Goal: Information Seeking & Learning: Find specific fact

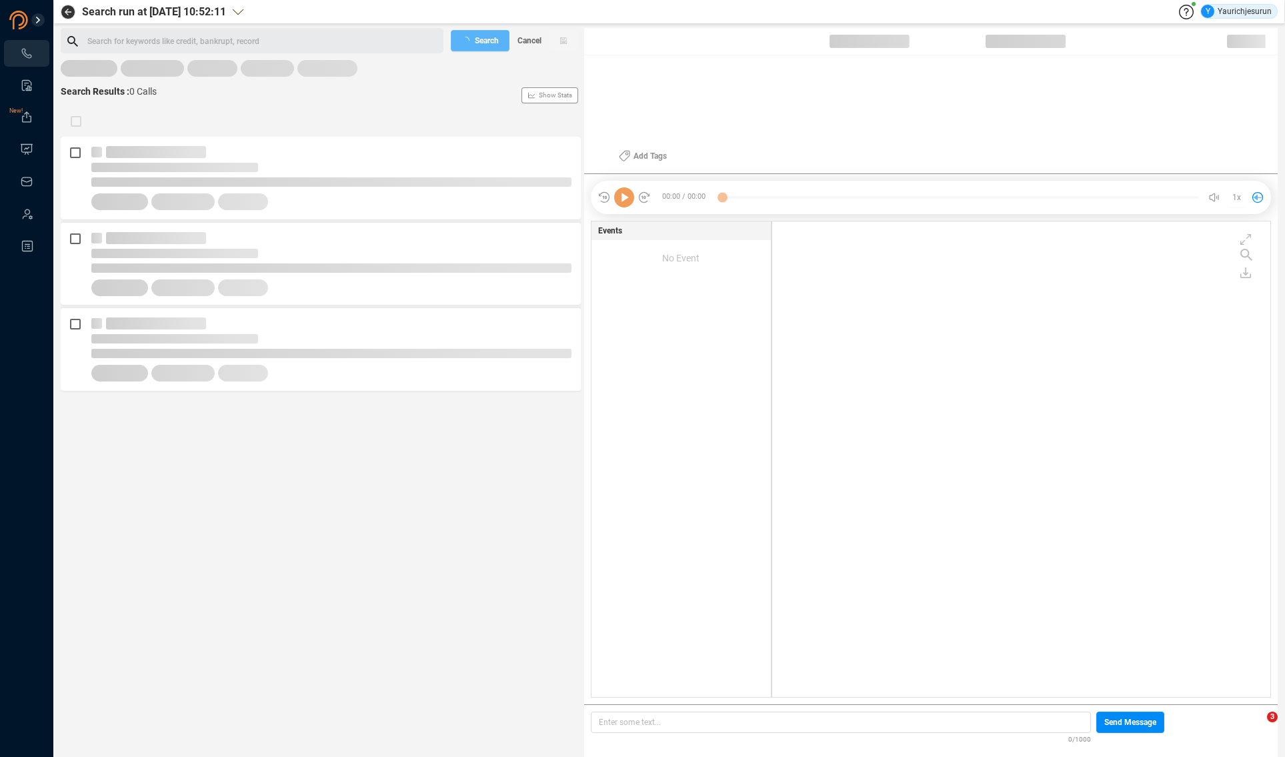
scroll to position [473, 492]
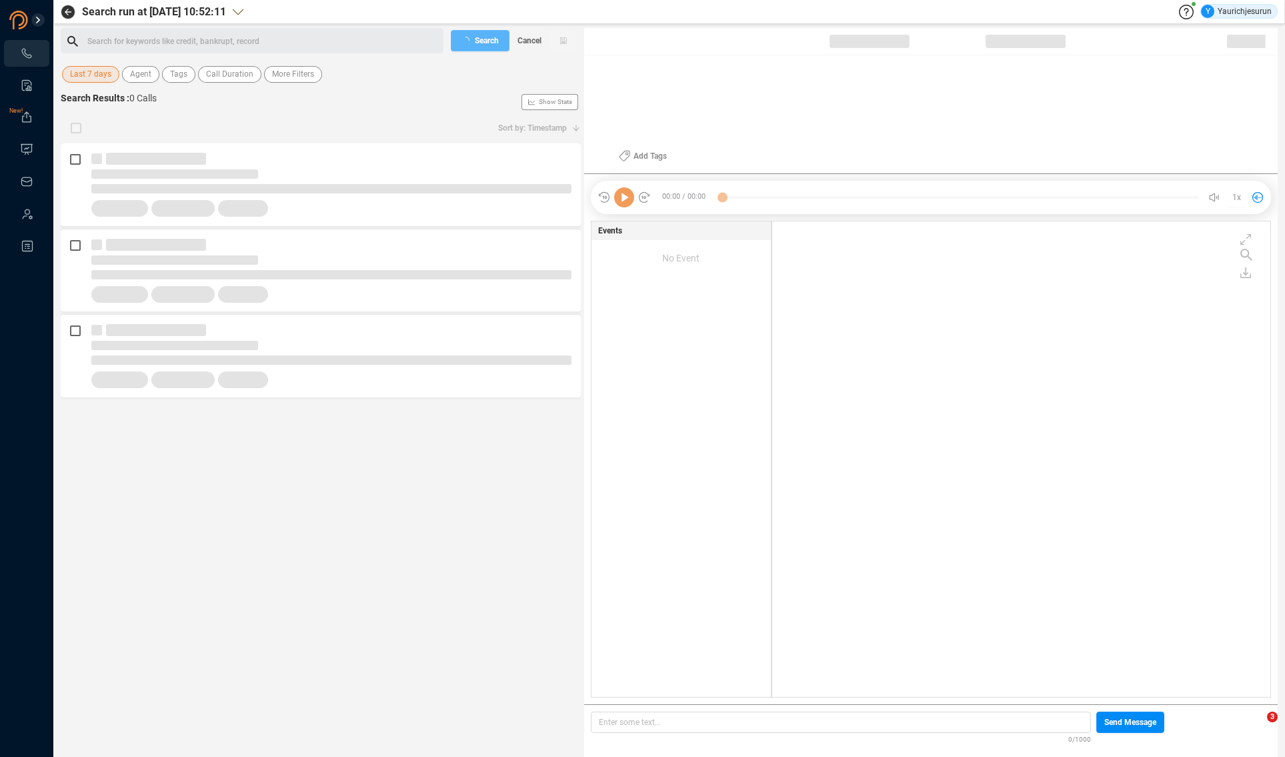
click at [95, 74] on span "Last 7 days" at bounding box center [90, 74] width 41 height 17
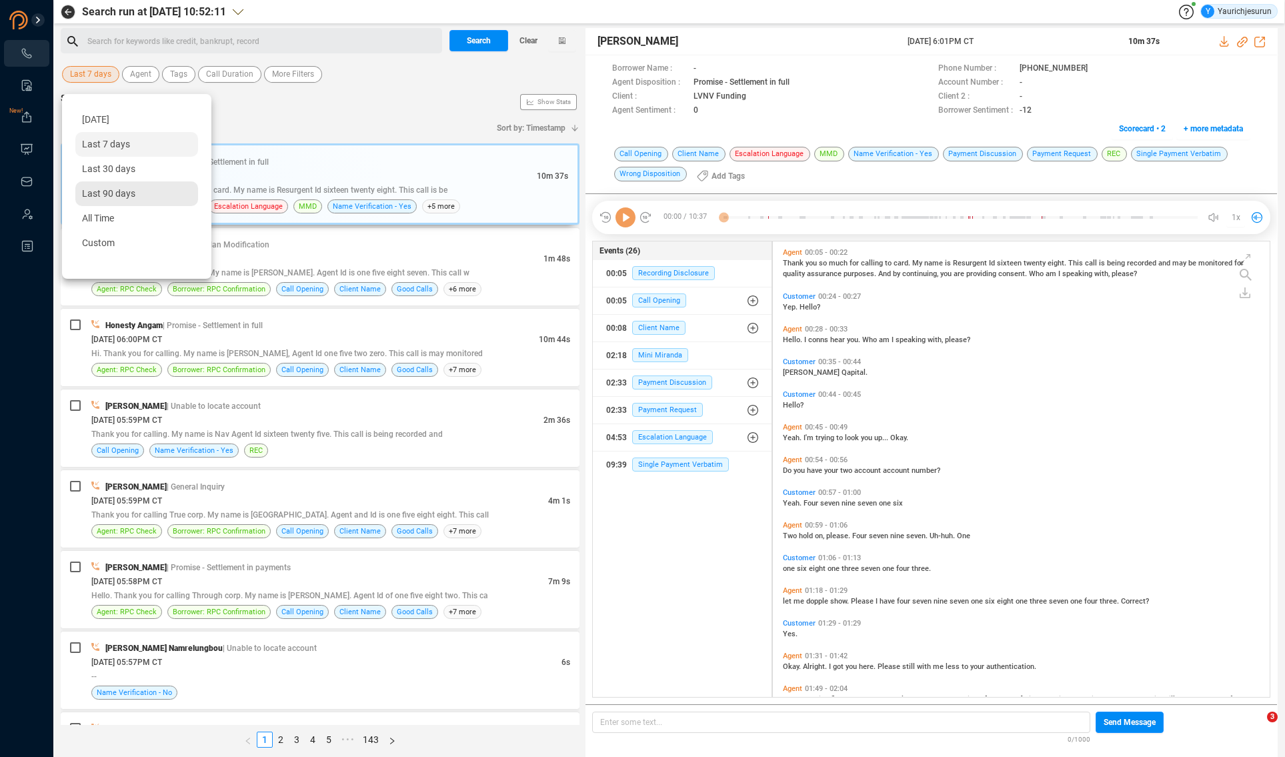
scroll to position [453, 490]
click at [103, 240] on span "Custom" at bounding box center [98, 242] width 33 height 11
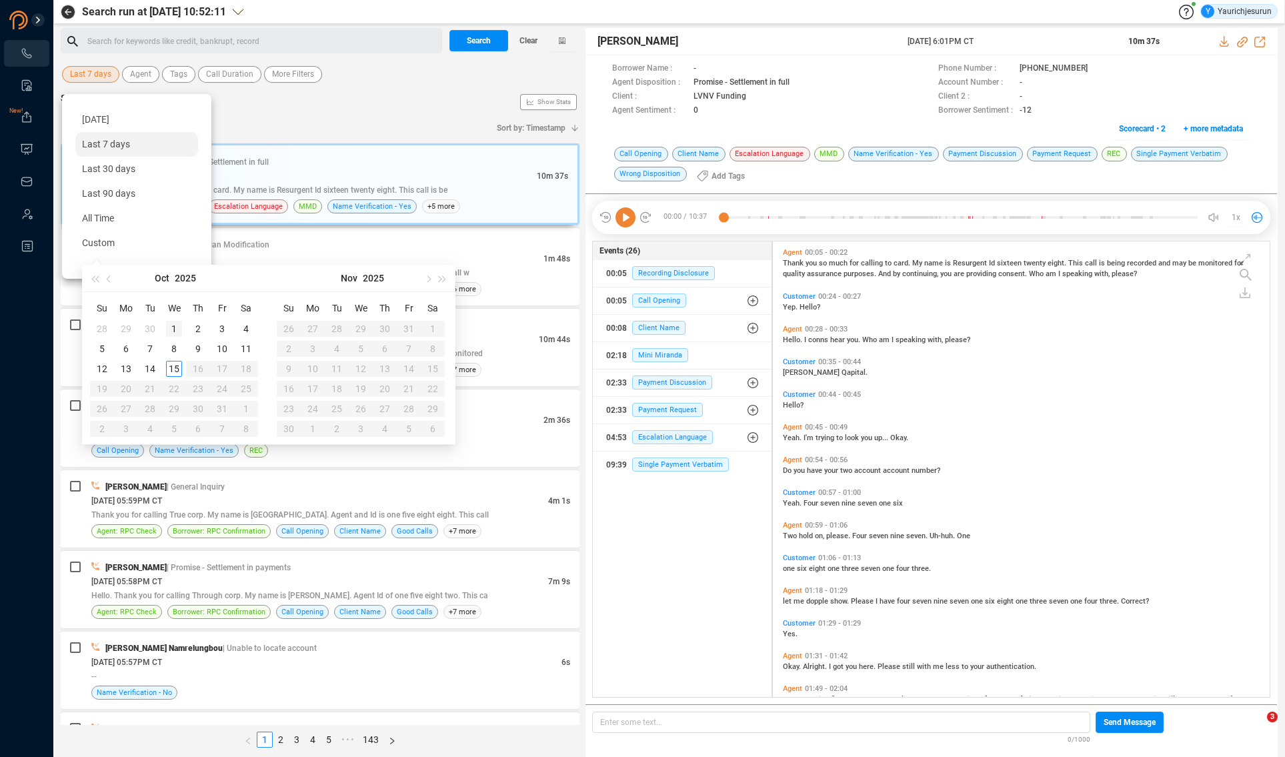
type input "[DATE]"
click at [170, 332] on div "1" at bounding box center [174, 329] width 16 height 16
type input "[DATE]"
click at [174, 355] on div "8" at bounding box center [174, 349] width 16 height 16
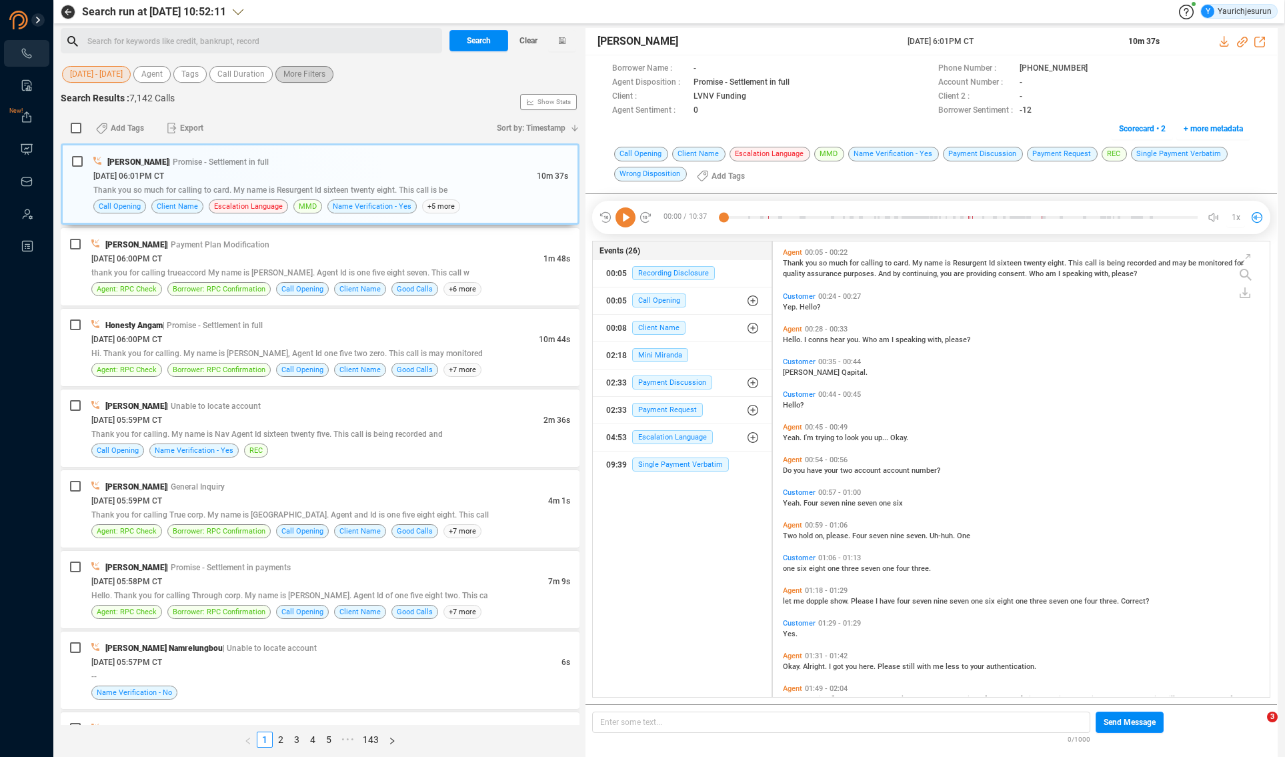
click at [317, 76] on span "More Filters" at bounding box center [304, 74] width 42 height 17
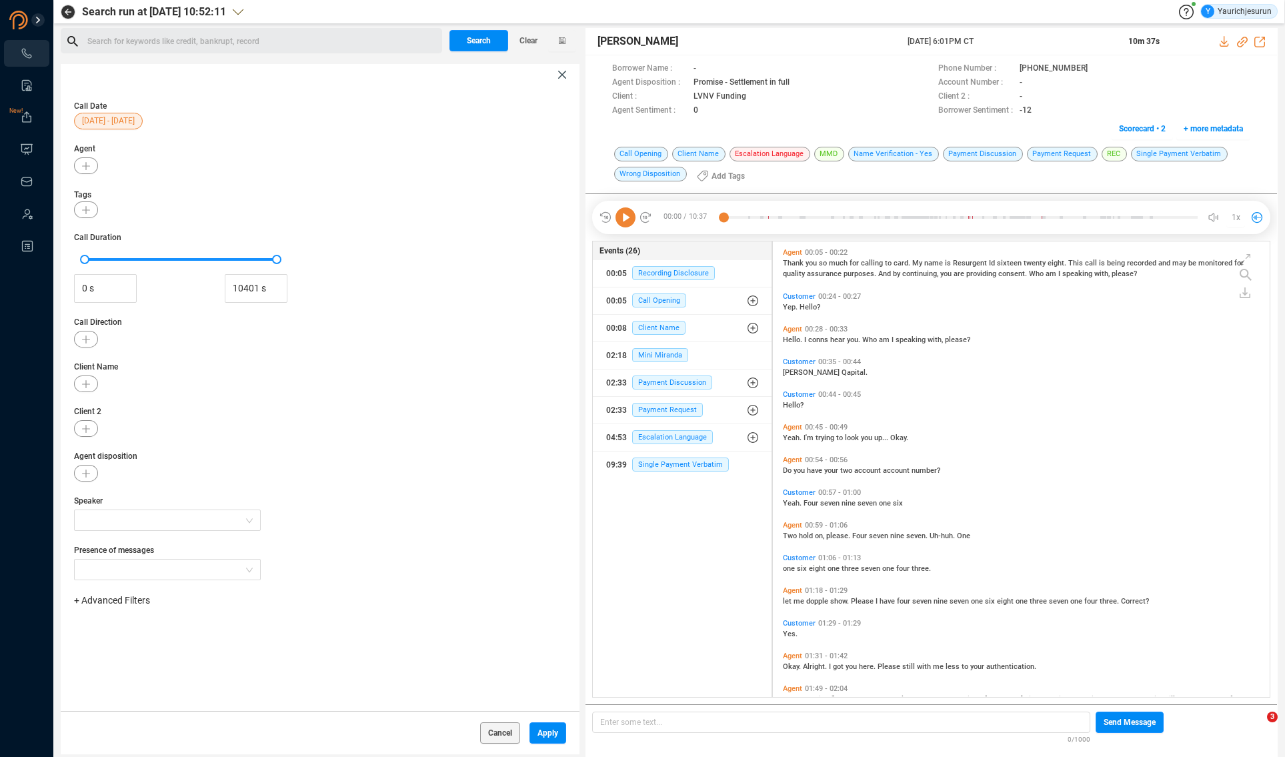
click at [133, 596] on span "+ Advanced Filters" at bounding box center [112, 600] width 76 height 11
click at [133, 599] on span "+ Advanced Filters" at bounding box center [112, 600] width 76 height 11
click at [134, 596] on span "+ Advanced Filters" at bounding box center [112, 600] width 76 height 11
click at [133, 720] on div "Recording ID Task ID Worker ID Phone Number Call Id" at bounding box center [133, 692] width 105 height 105
click at [133, 716] on span "Phone Number" at bounding box center [118, 711] width 62 height 11
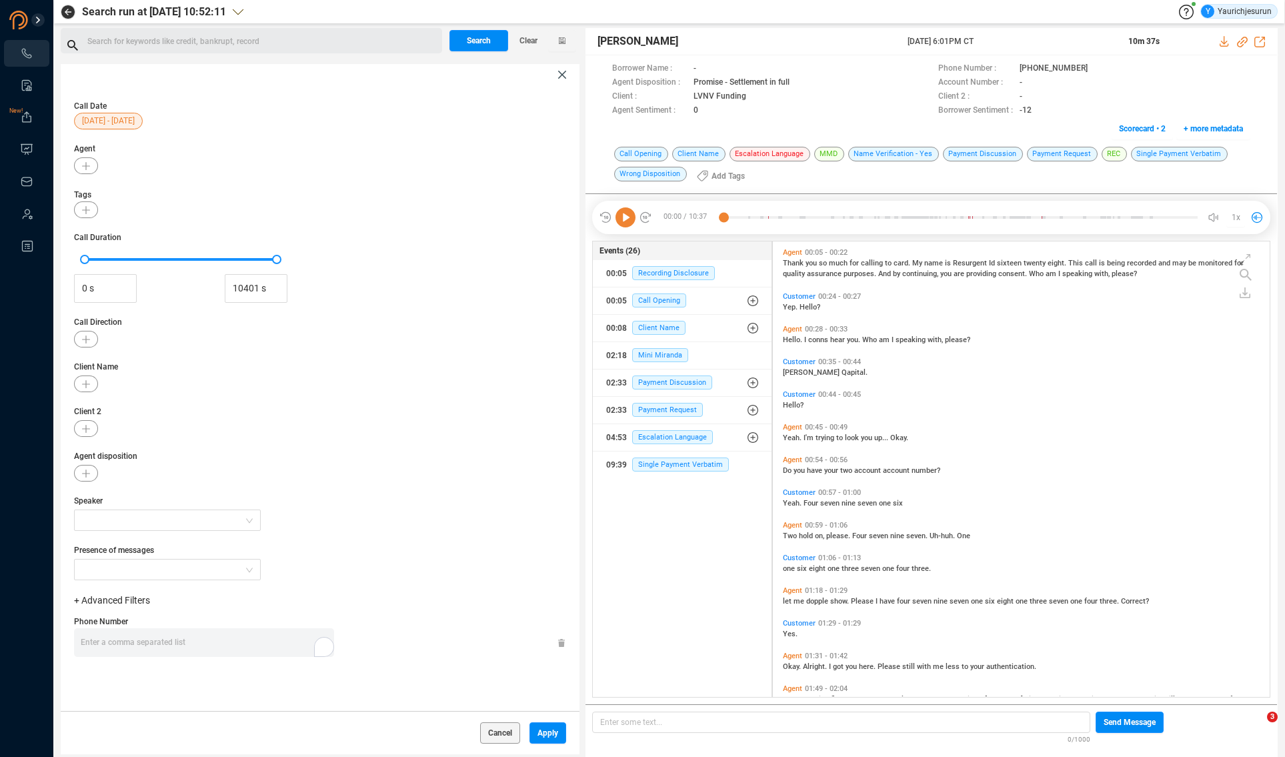
click at [207, 645] on div "Enter a comma separated list ﻿" at bounding box center [207, 642] width 253 height 29
click at [547, 729] on span "Apply" at bounding box center [548, 732] width 21 height 21
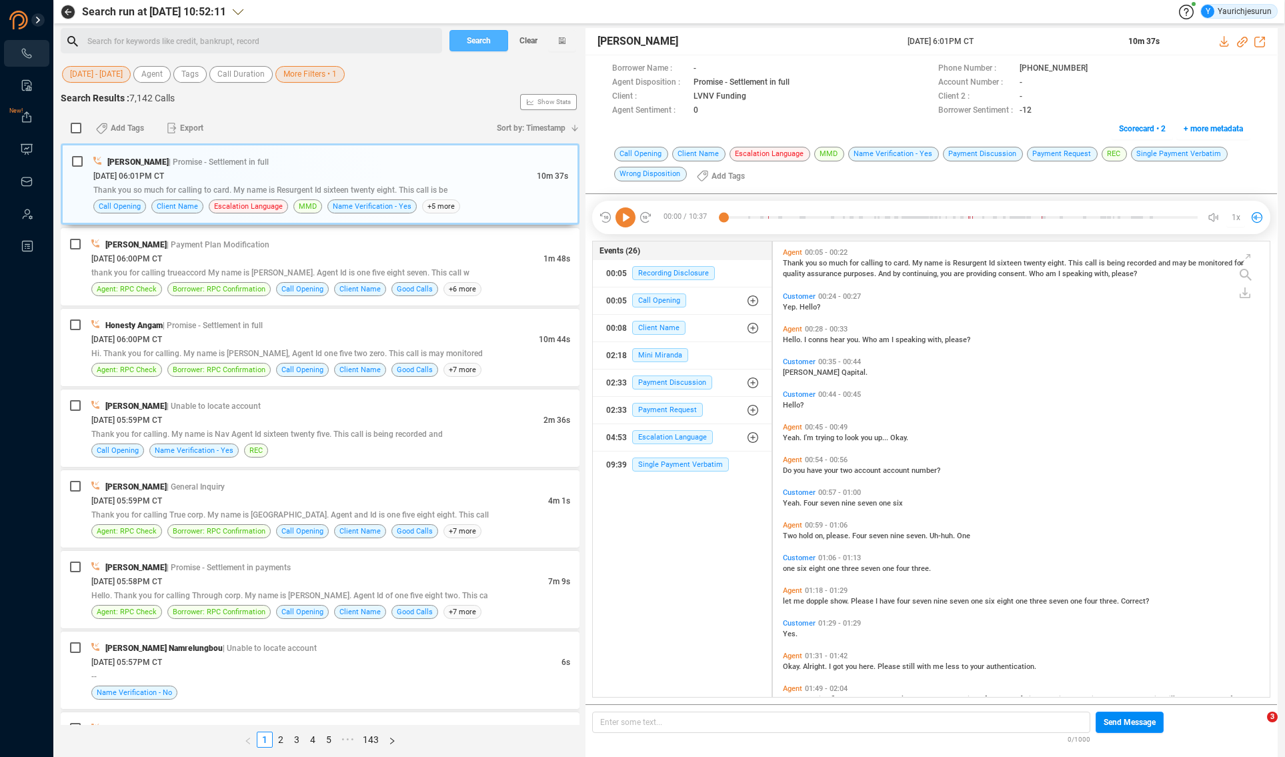
click at [486, 43] on span "Search" at bounding box center [479, 40] width 24 height 21
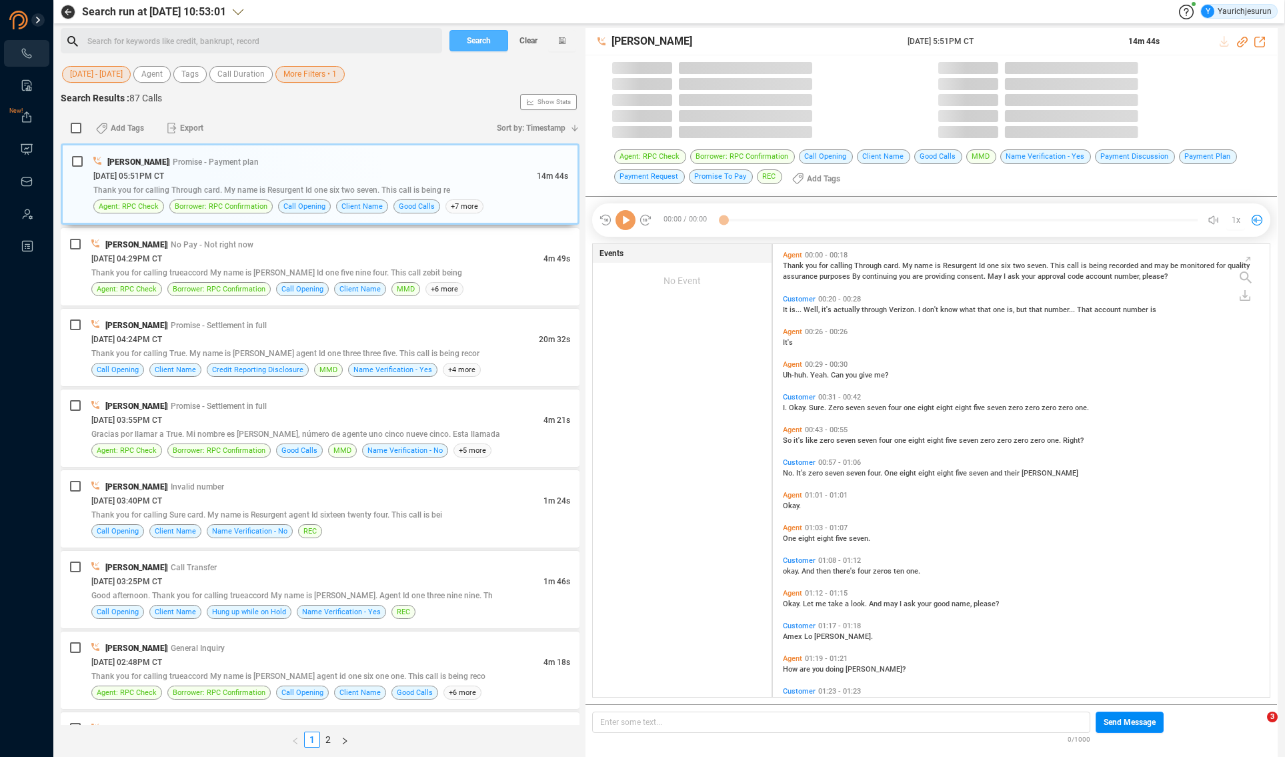
scroll to position [453, 490]
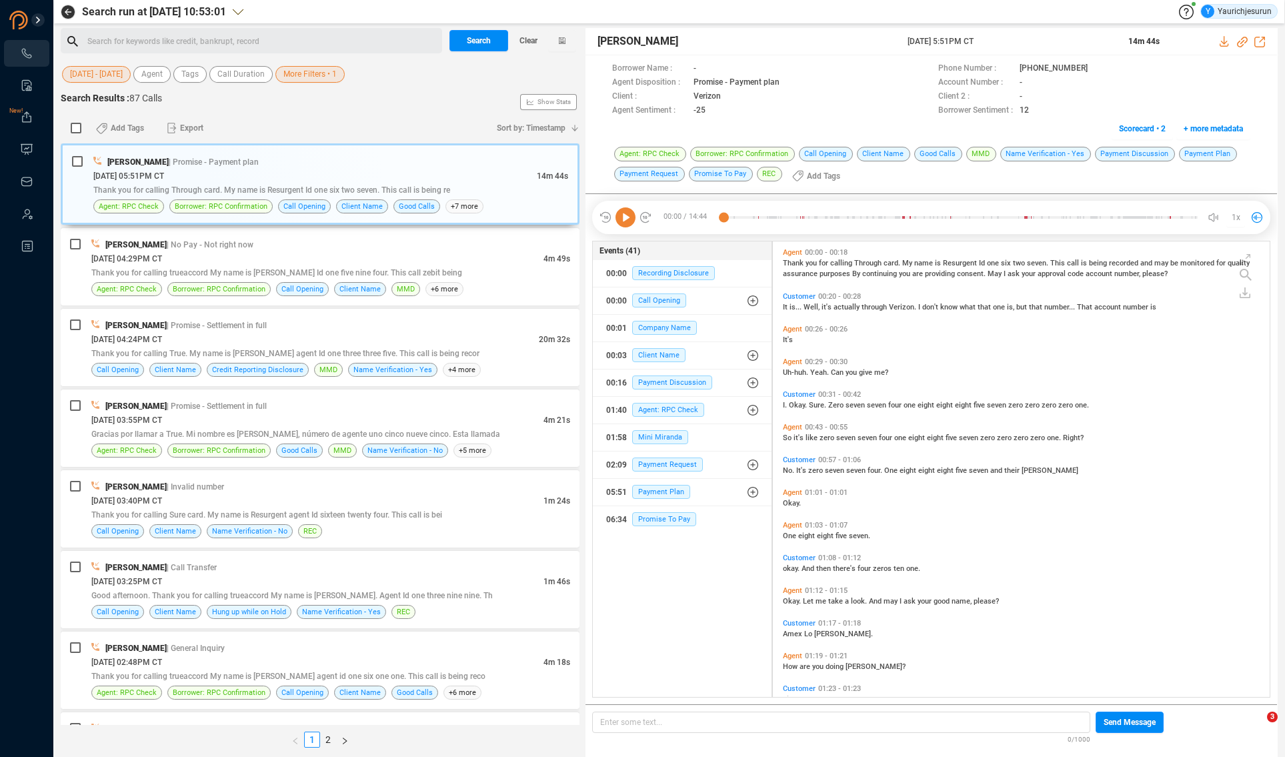
click at [313, 77] on span "More Filters • 1" at bounding box center [309, 74] width 53 height 17
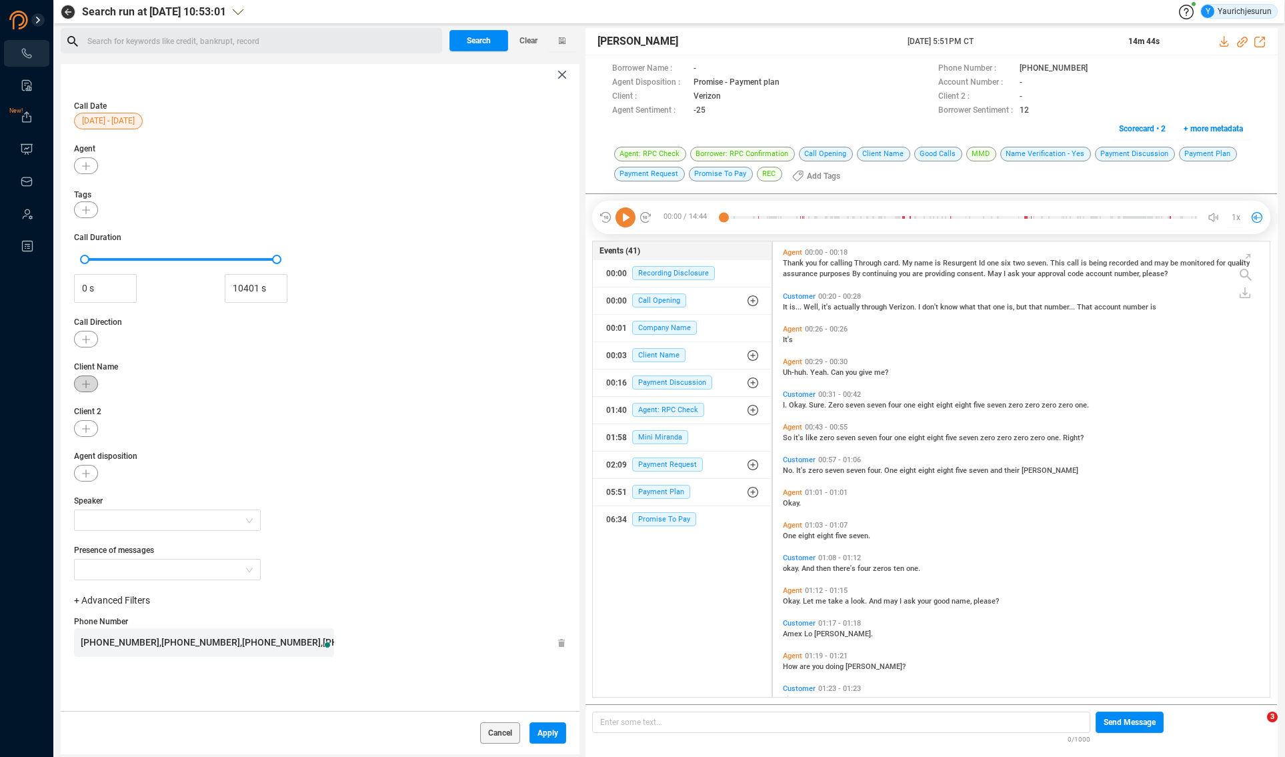
click at [89, 385] on icon "button" at bounding box center [86, 384] width 8 height 8
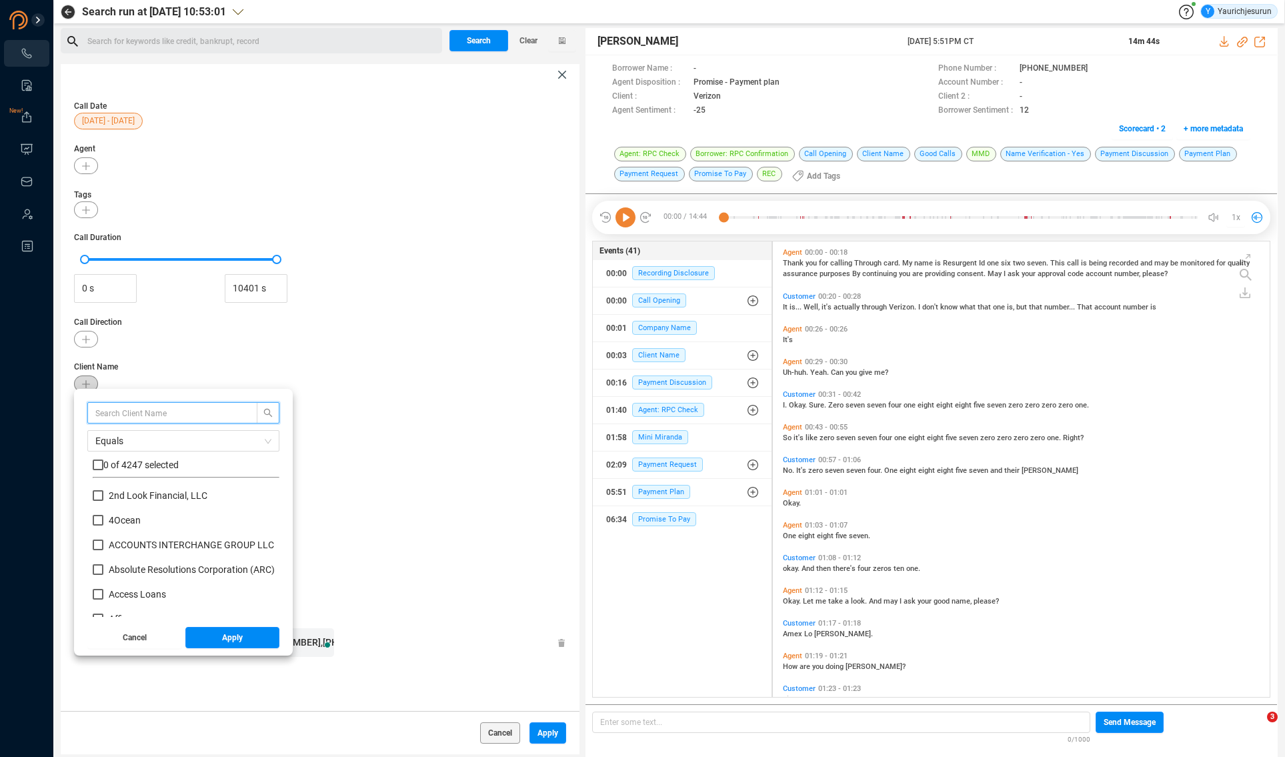
scroll to position [125, 180]
click at [162, 414] on input "text" at bounding box center [165, 412] width 141 height 15
type input "verizon"
click at [97, 522] on input "Verizon" at bounding box center [98, 520] width 11 height 11
checkbox input "true"
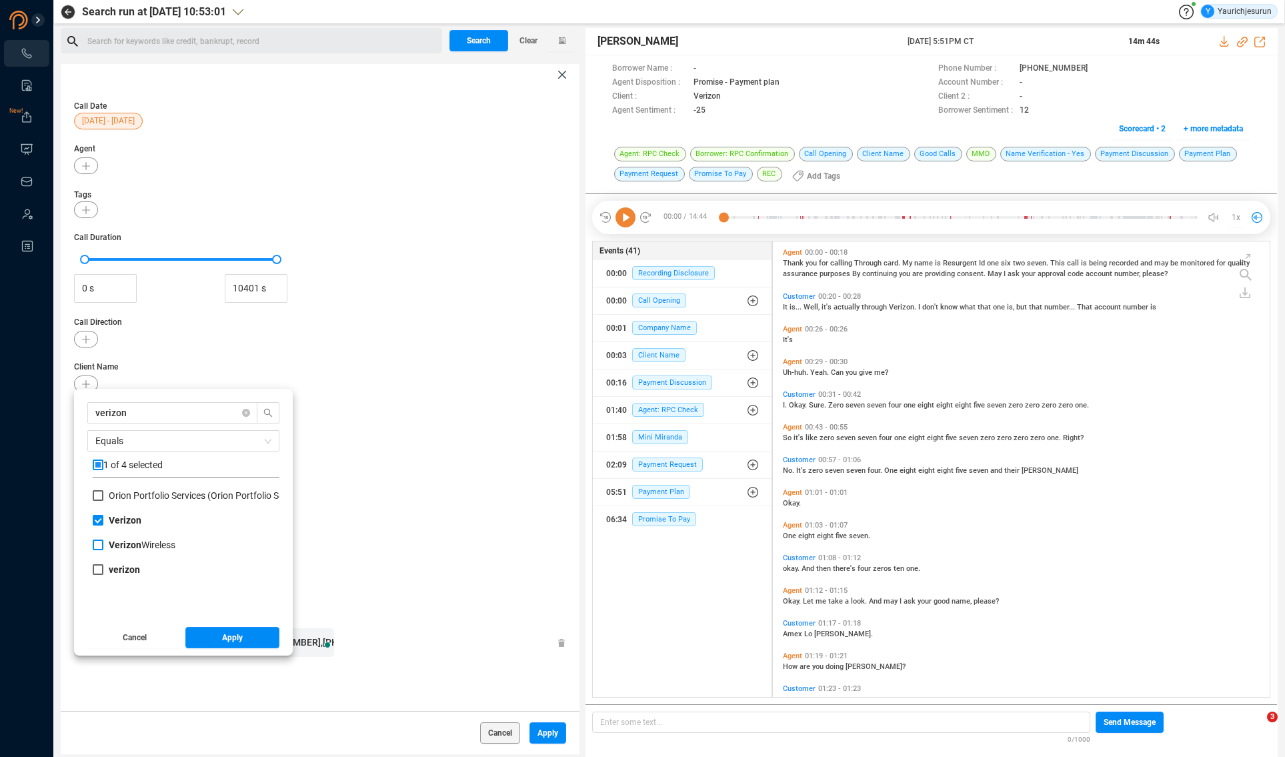
click at [94, 542] on input "Verizon Wireless" at bounding box center [98, 545] width 11 height 11
checkbox input "true"
click at [98, 570] on input "verizon" at bounding box center [98, 569] width 11 height 11
checkbox input "true"
click at [210, 646] on button "Apply" at bounding box center [232, 637] width 95 height 21
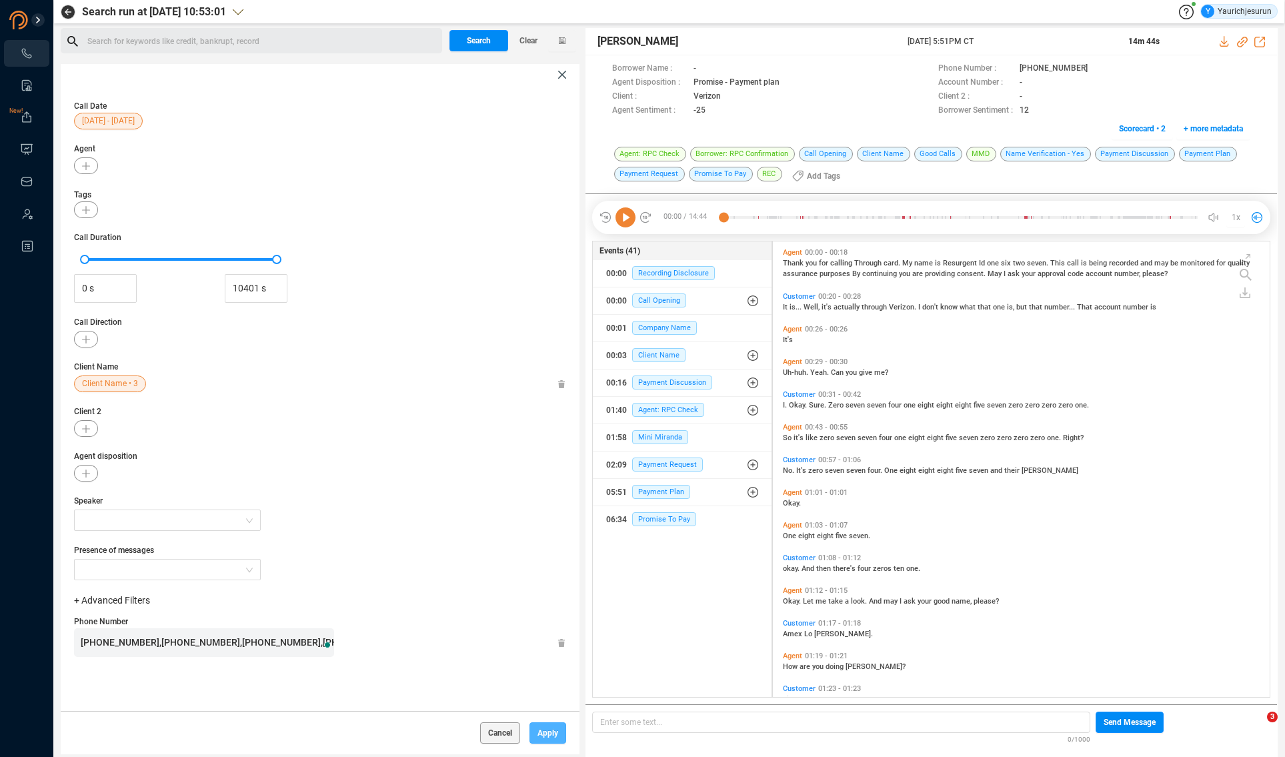
click at [554, 730] on button "Apply" at bounding box center [548, 732] width 37 height 21
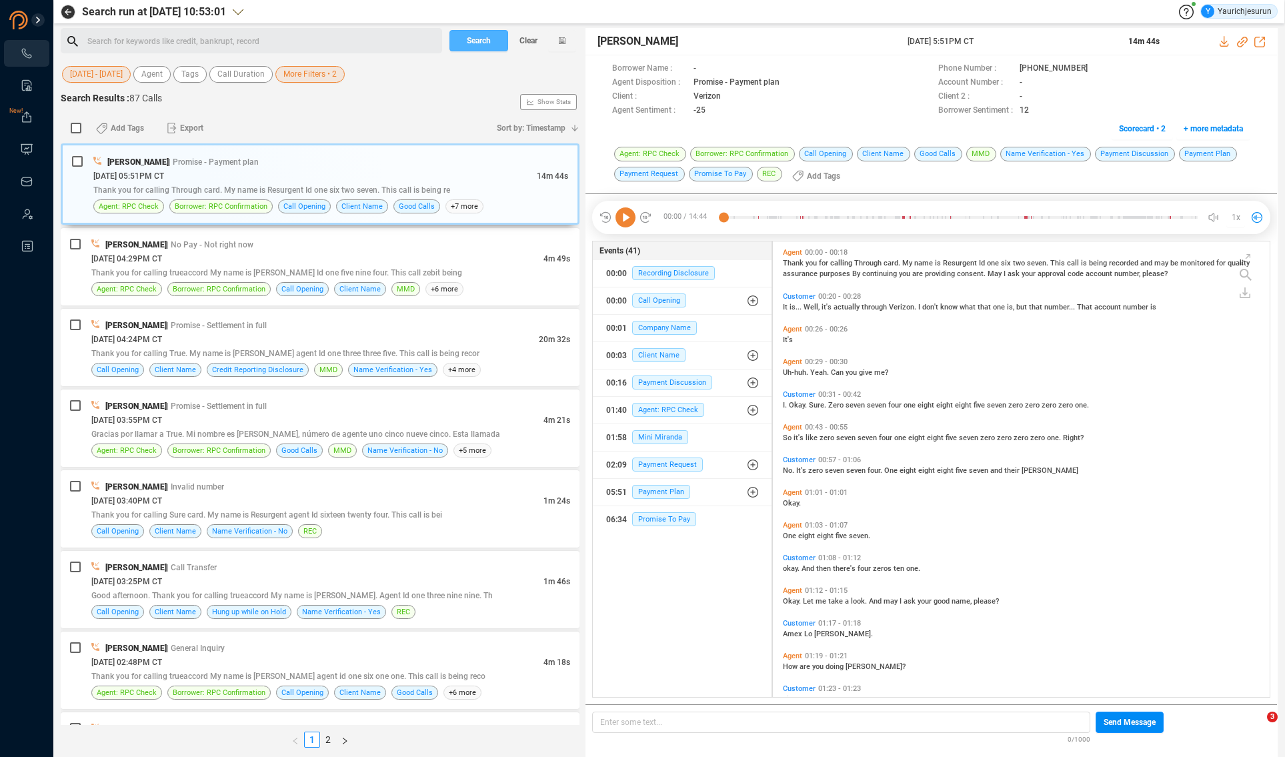
click at [487, 42] on span "Search" at bounding box center [479, 40] width 24 height 21
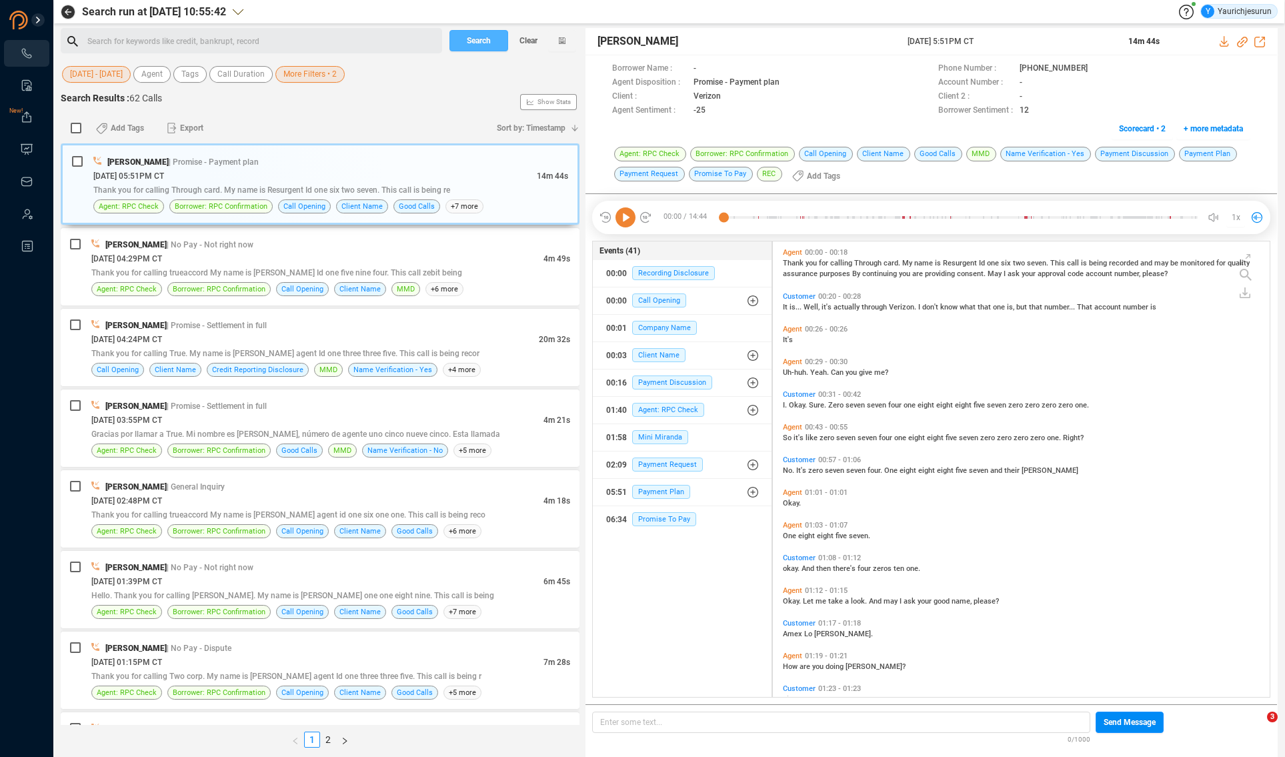
scroll to position [453, 490]
click at [287, 74] on span "More Filters • 2" at bounding box center [309, 74] width 53 height 17
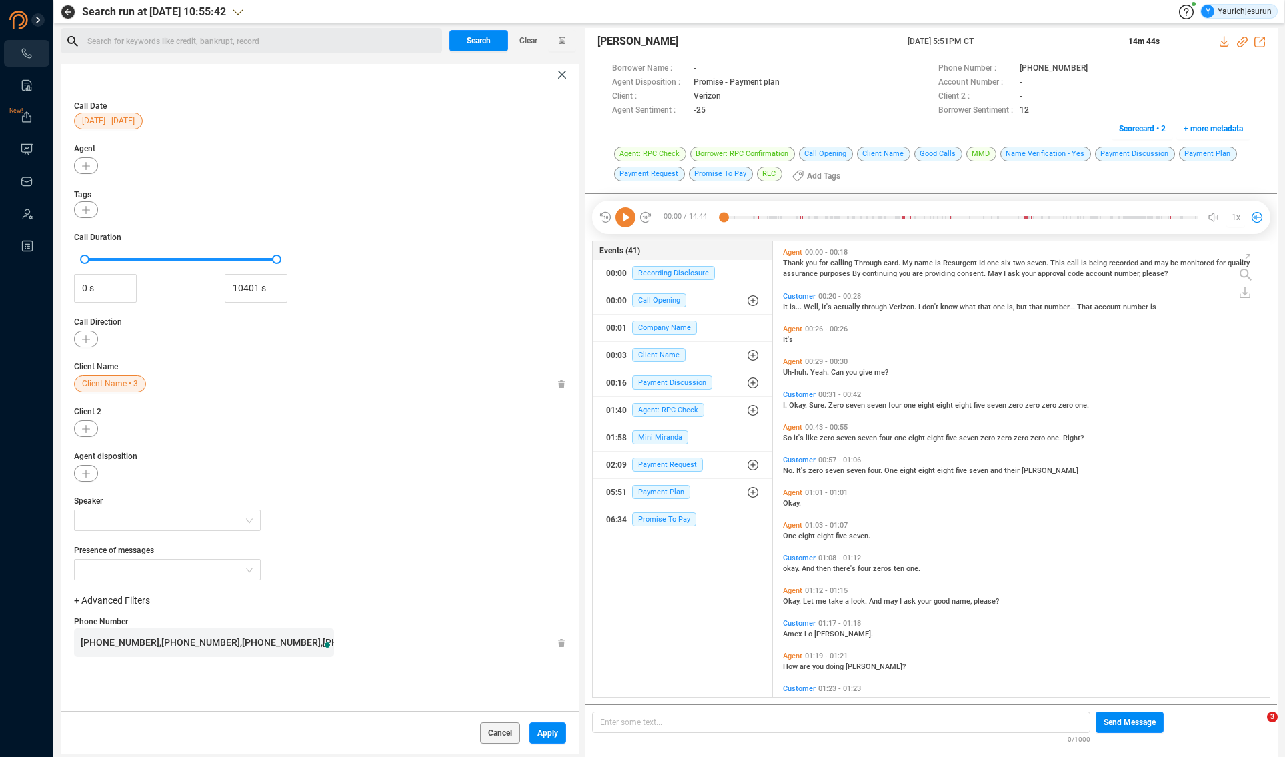
click at [222, 645] on span "[PHONE_NUMBER],[PHONE_NUMBER],[PHONE_NUMBER],[PHONE_NUMBER],[PHONE_NUMBER],[PHO…" at bounding box center [443, 642] width 724 height 11
click at [217, 643] on span "[PHONE_NUMBER],[PHONE_NUMBER],[PHONE_NUMBER],[PHONE_NUMBER],[PHONE_NUMBER],[PHO…" at bounding box center [443, 642] width 724 height 11
drag, startPoint x: 216, startPoint y: 642, endPoint x: 406, endPoint y: 632, distance: 190.3
click at [406, 632] on div "[PHONE_NUMBER],[PHONE_NUMBER],[PHONE_NUMBER],[PHONE_NUMBER],[PHONE_NUMBER],[PHO…" at bounding box center [320, 642] width 492 height 29
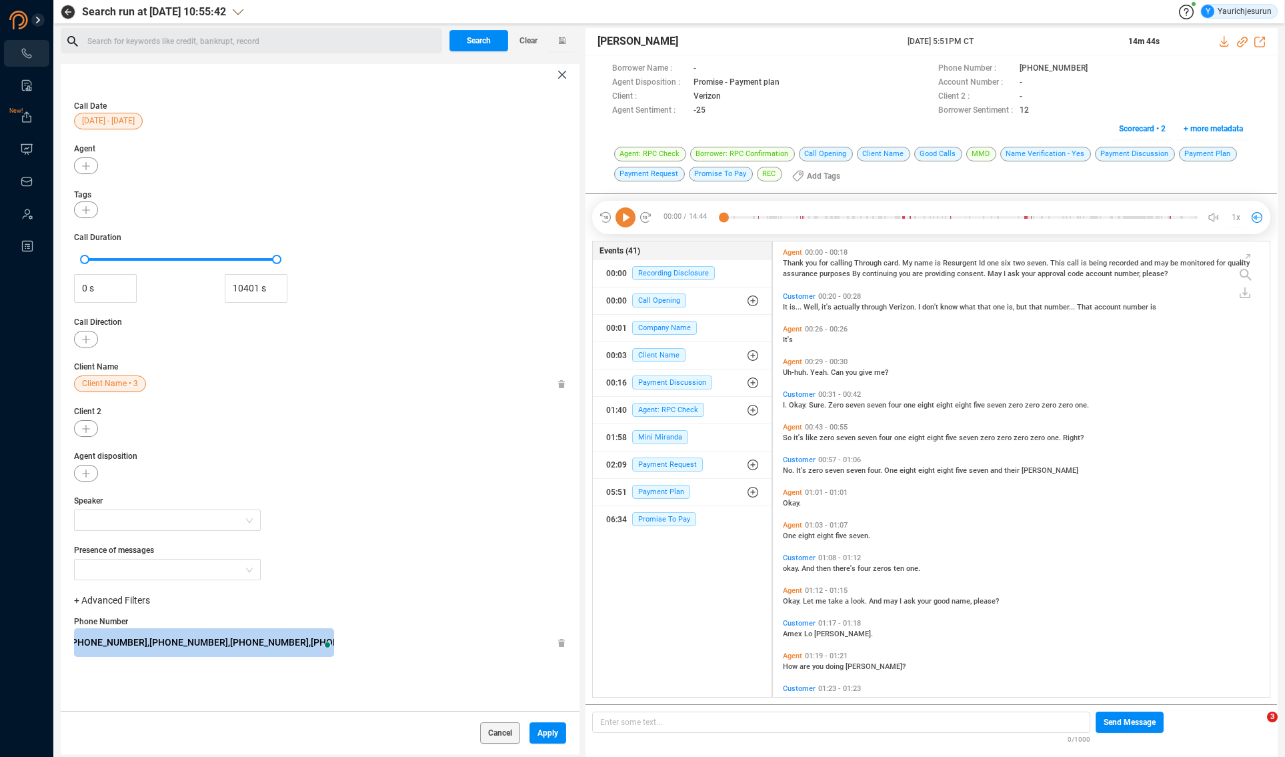
click at [185, 641] on span "[PHONE_NUMBER],[PHONE_NUMBER],[PHONE_NUMBER],[PHONE_NUMBER],[PHONE_NUMBER],[PHO…" at bounding box center [108, 642] width 724 height 11
click at [206, 645] on span "[PHONE_NUMBER],[PHONE_NUMBER],[PHONE_NUMBER],[PHONE_NUMBER],[PHONE_NUMBER],[PHO…" at bounding box center [108, 642] width 724 height 11
click at [140, 644] on span "[PHONE_NUMBER],[PHONE_NUMBER],[PHONE_NUMBER],[PHONE_NUMBER],[PHONE_NUMBER],[PHO…" at bounding box center [108, 642] width 724 height 11
click at [544, 730] on span "Apply" at bounding box center [548, 732] width 21 height 21
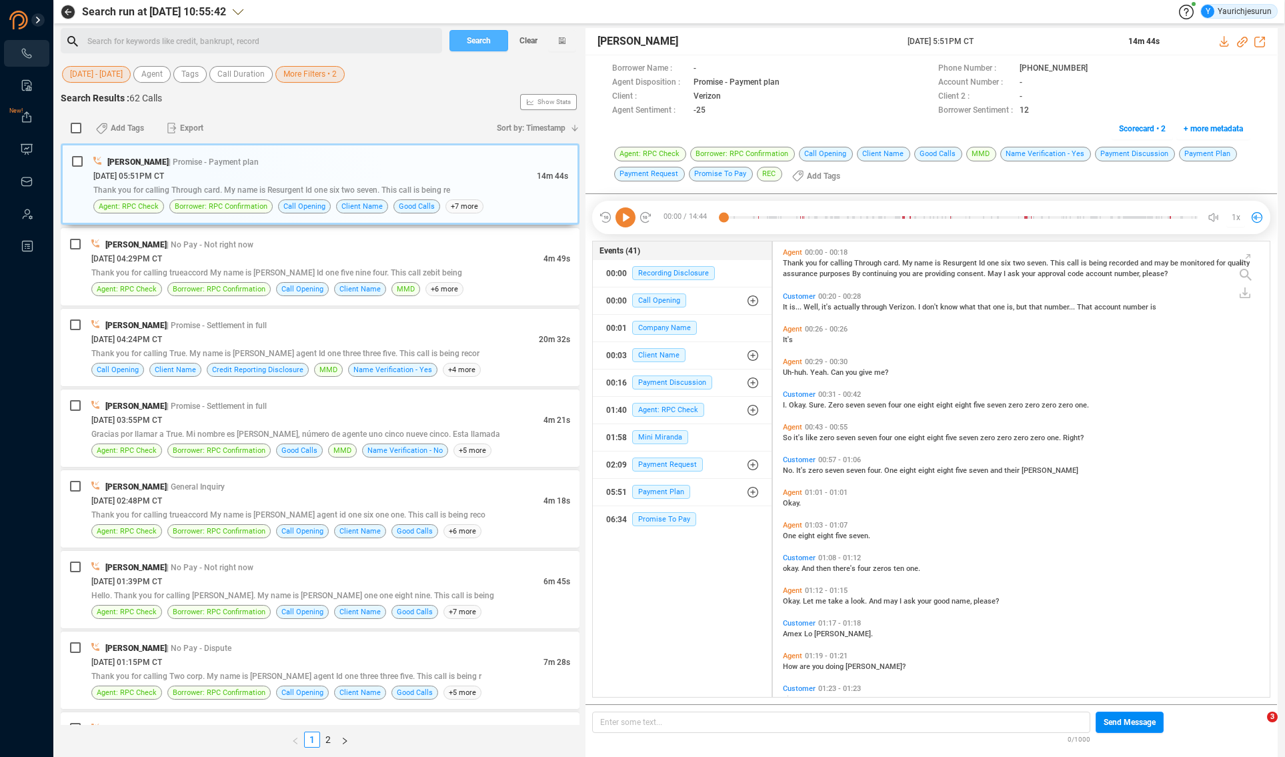
click at [476, 38] on span "Search" at bounding box center [479, 40] width 24 height 21
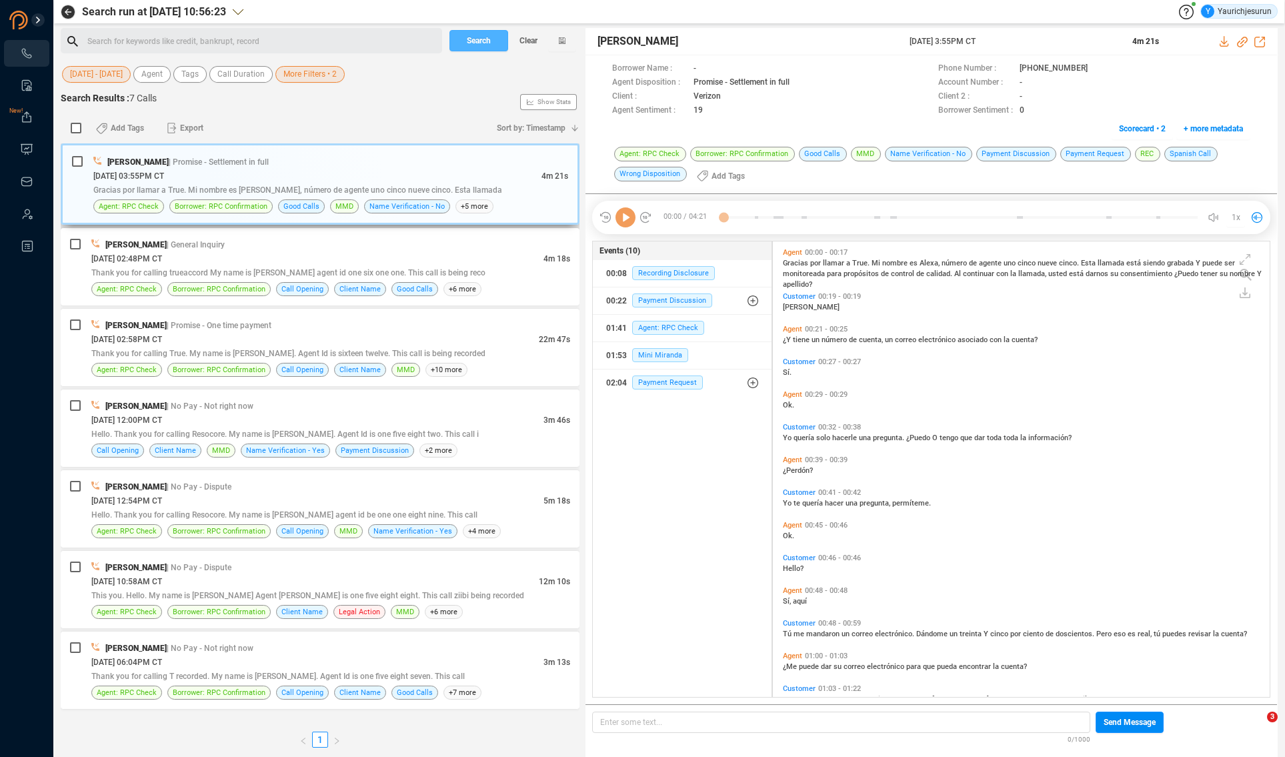
scroll to position [453, 490]
click at [536, 650] on div "[PERSON_NAME] | No Pay - Not right now" at bounding box center [330, 648] width 479 height 14
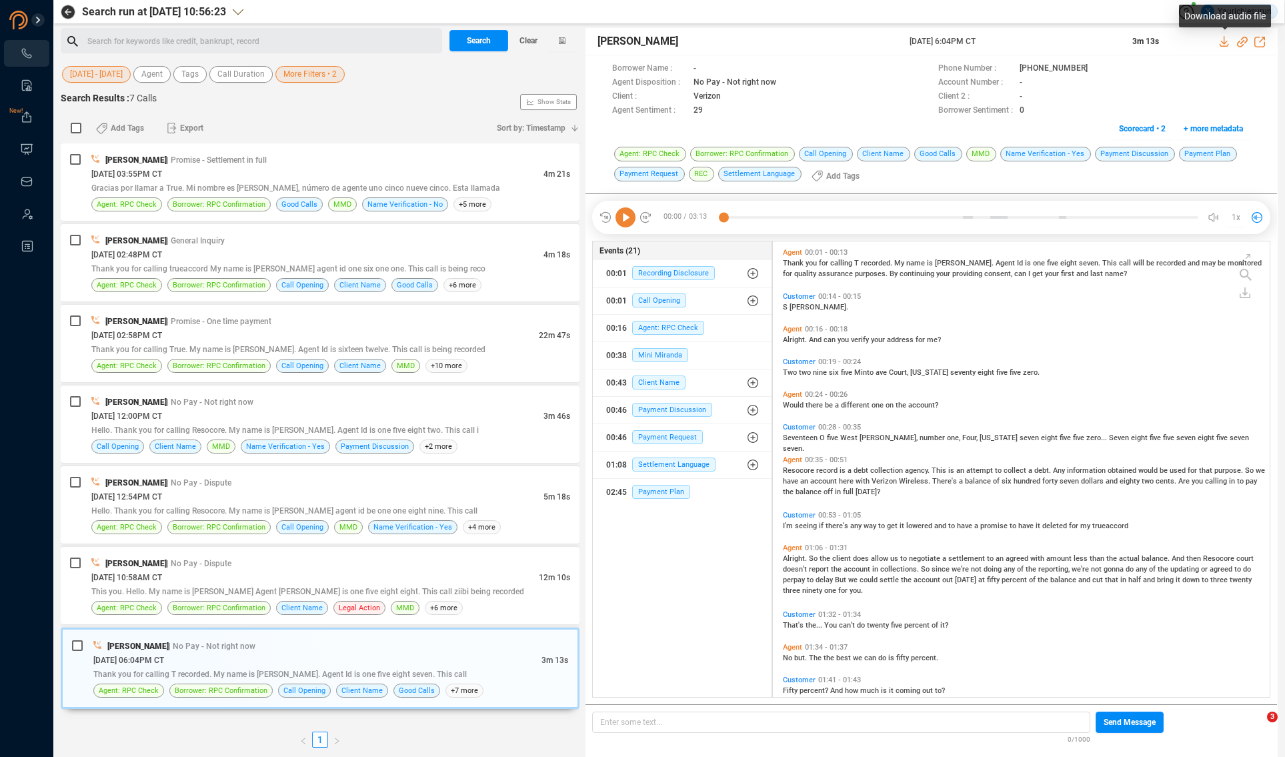
click at [1225, 43] on icon at bounding box center [1224, 41] width 9 height 11
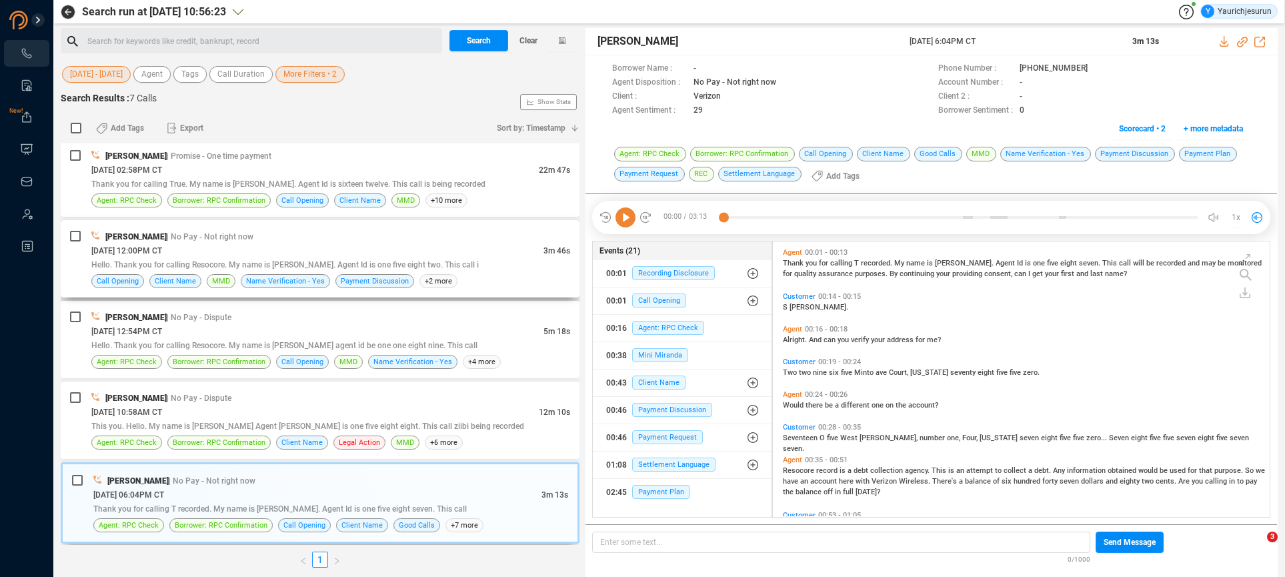
scroll to position [167, 0]
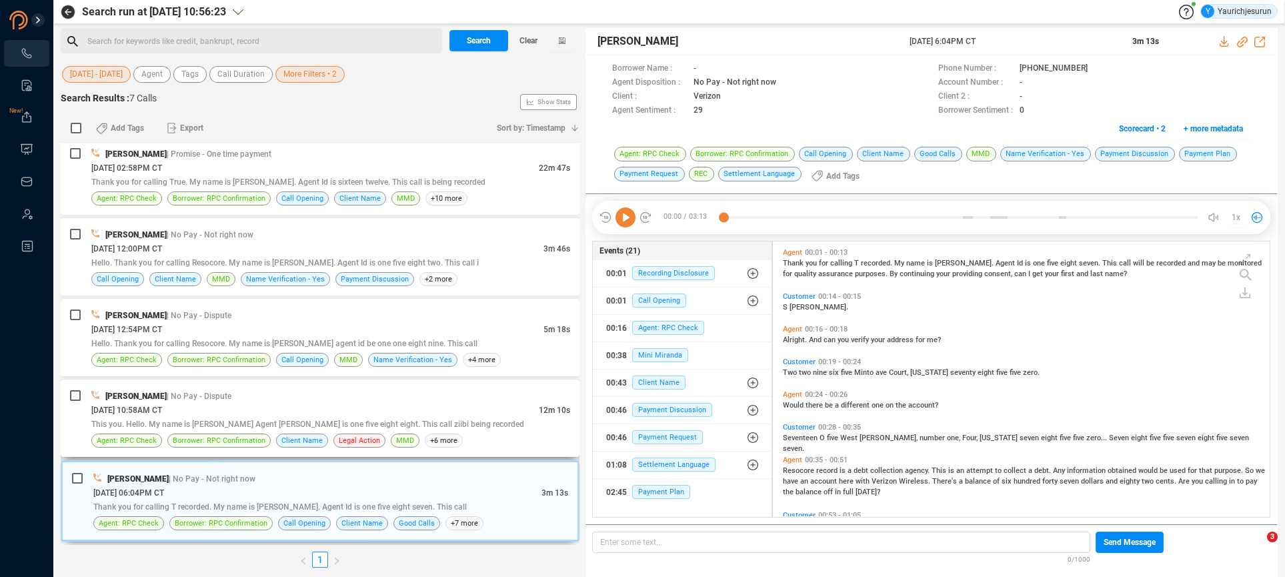
click at [333, 407] on div "[DATE] 10:58AM CT" at bounding box center [315, 410] width 448 height 14
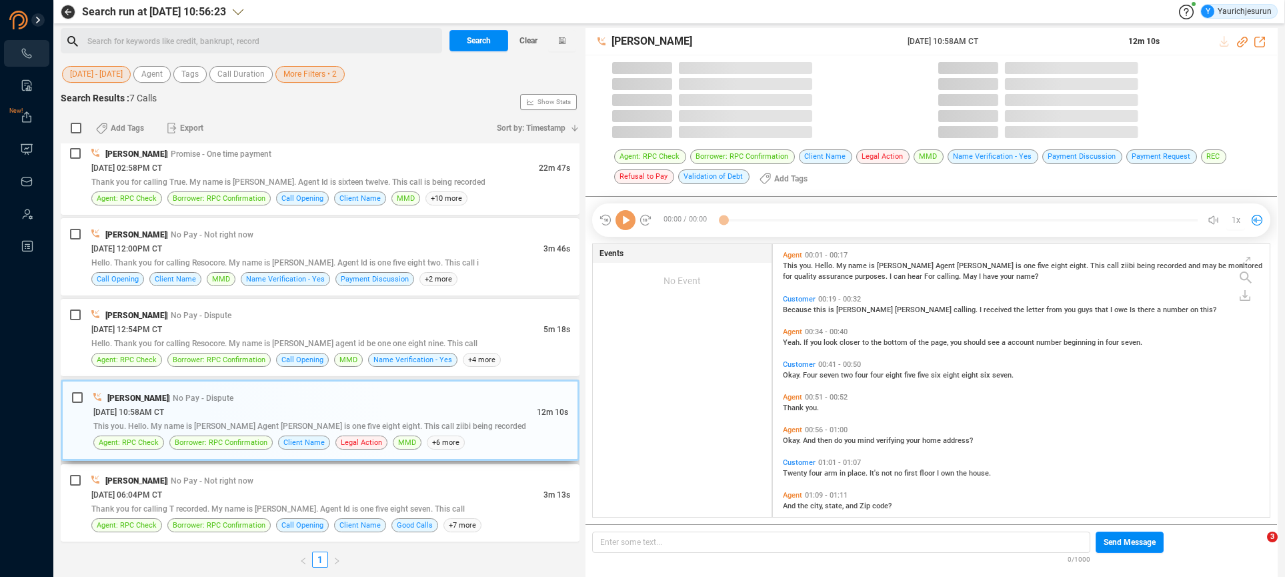
scroll to position [273, 490]
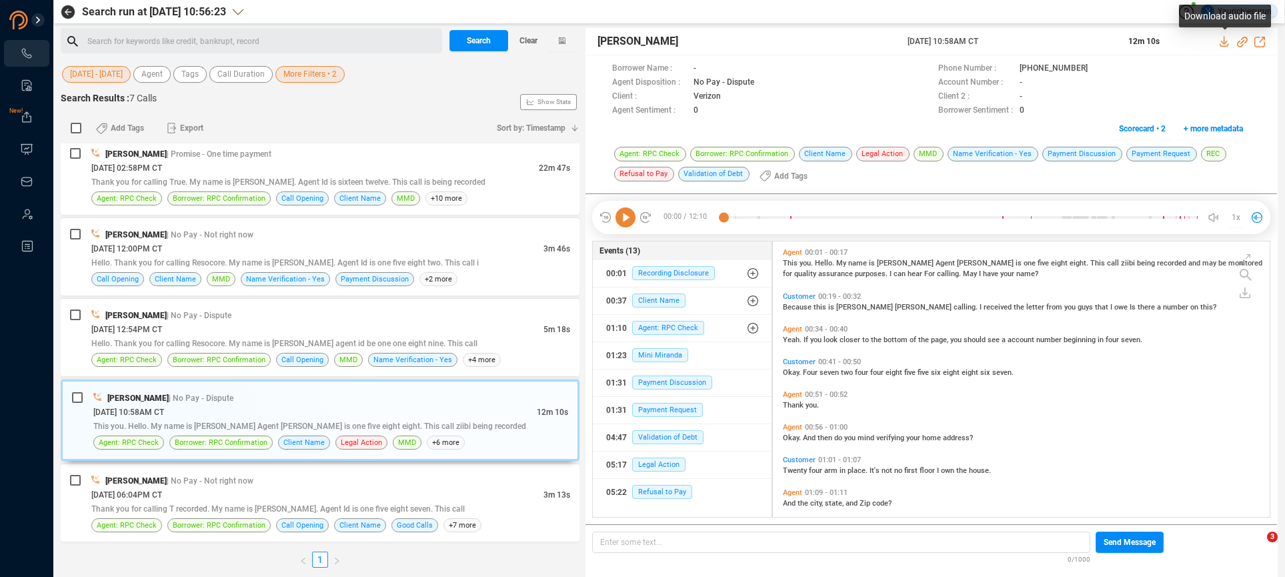
click at [1226, 41] on icon at bounding box center [1225, 41] width 11 height 11
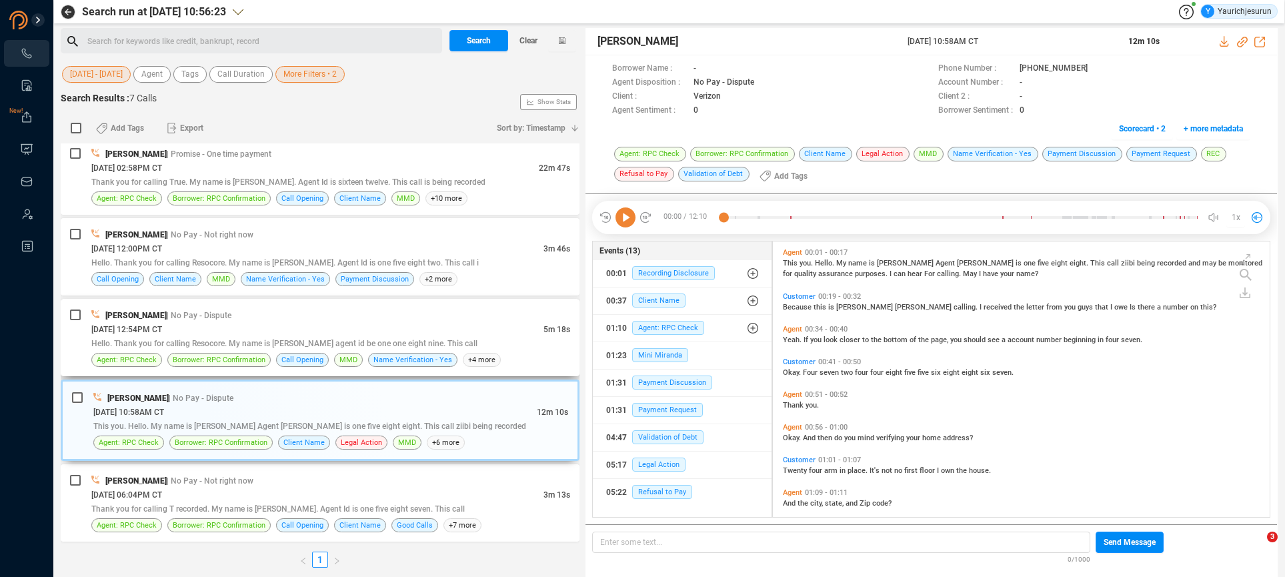
click at [261, 313] on div "[PERSON_NAME] | No Pay - Dispute" at bounding box center [330, 315] width 479 height 14
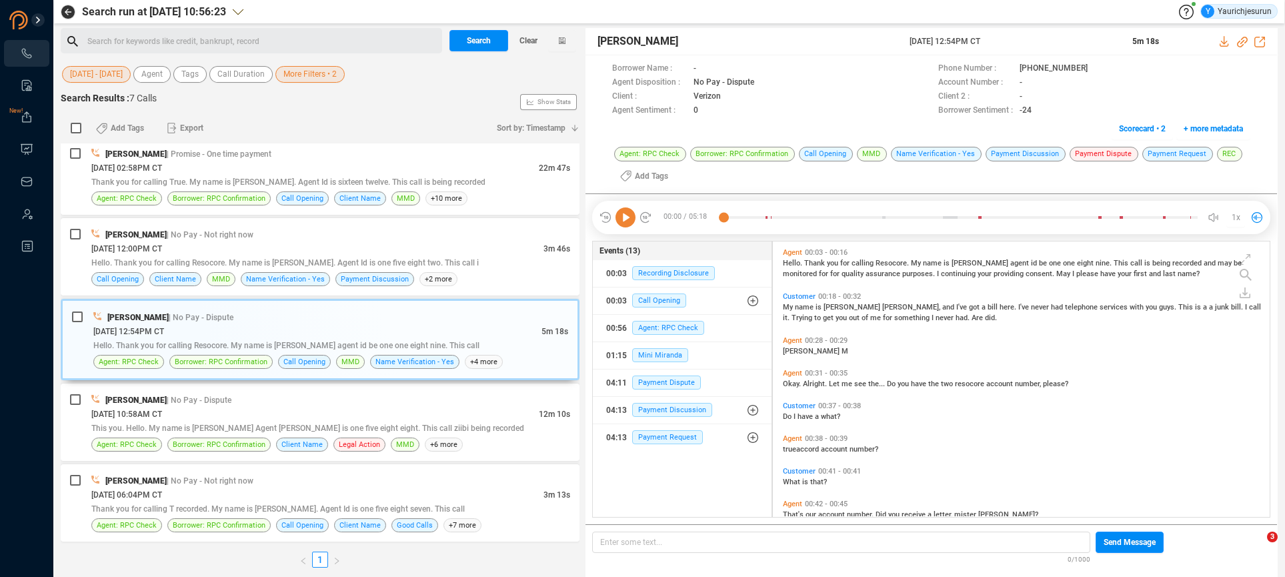
click at [1223, 41] on icon at bounding box center [1225, 41] width 11 height 11
click at [422, 153] on div "[PERSON_NAME] | Promise - One time payment" at bounding box center [330, 154] width 479 height 14
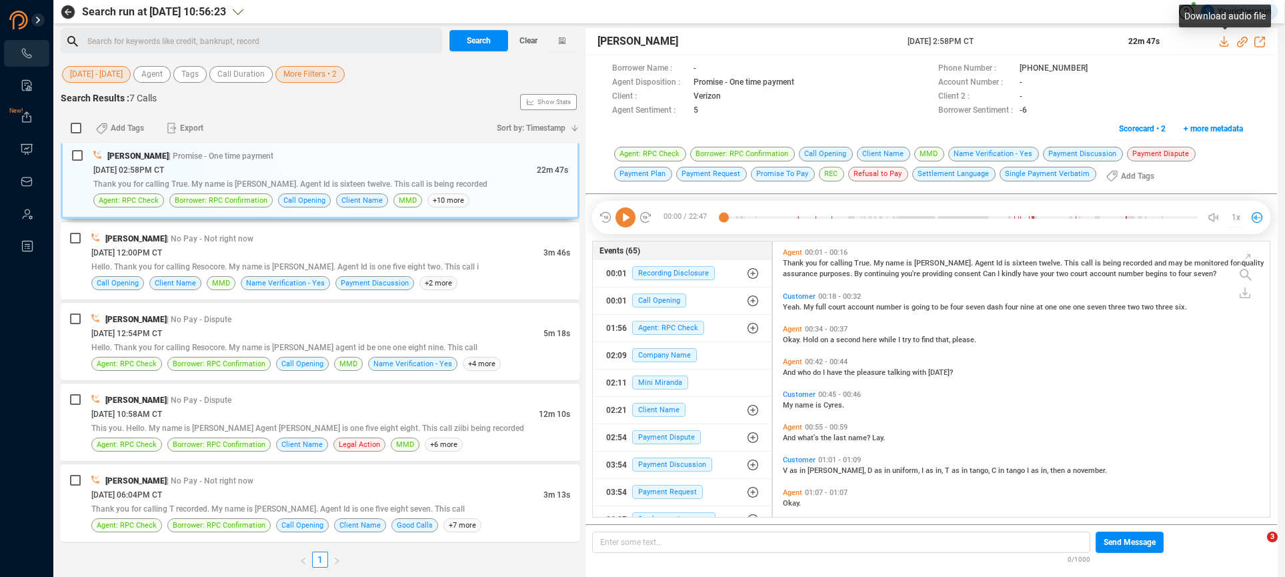
click at [1221, 43] on icon at bounding box center [1225, 41] width 11 height 11
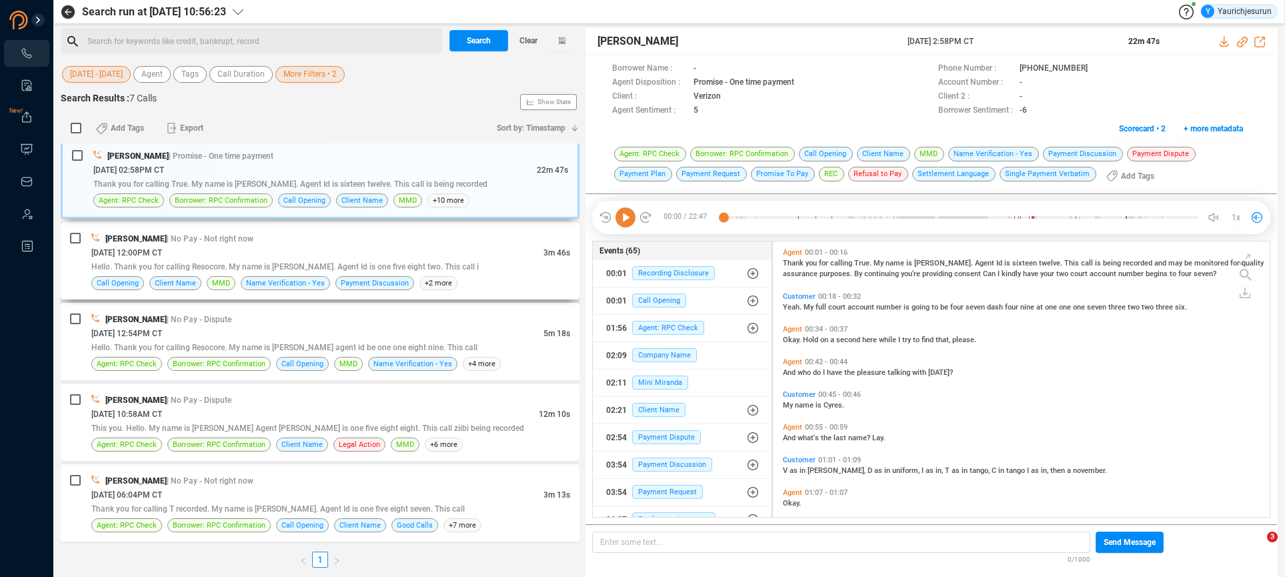
click at [222, 235] on span "| No Pay - Not right now" at bounding box center [210, 238] width 87 height 9
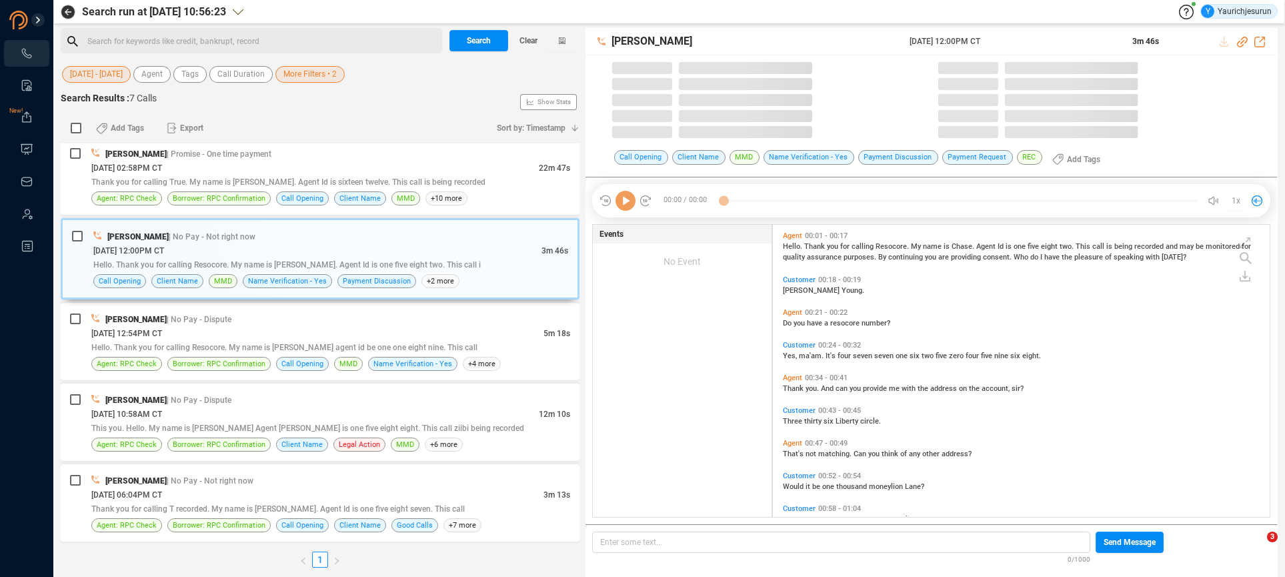
scroll to position [292, 490]
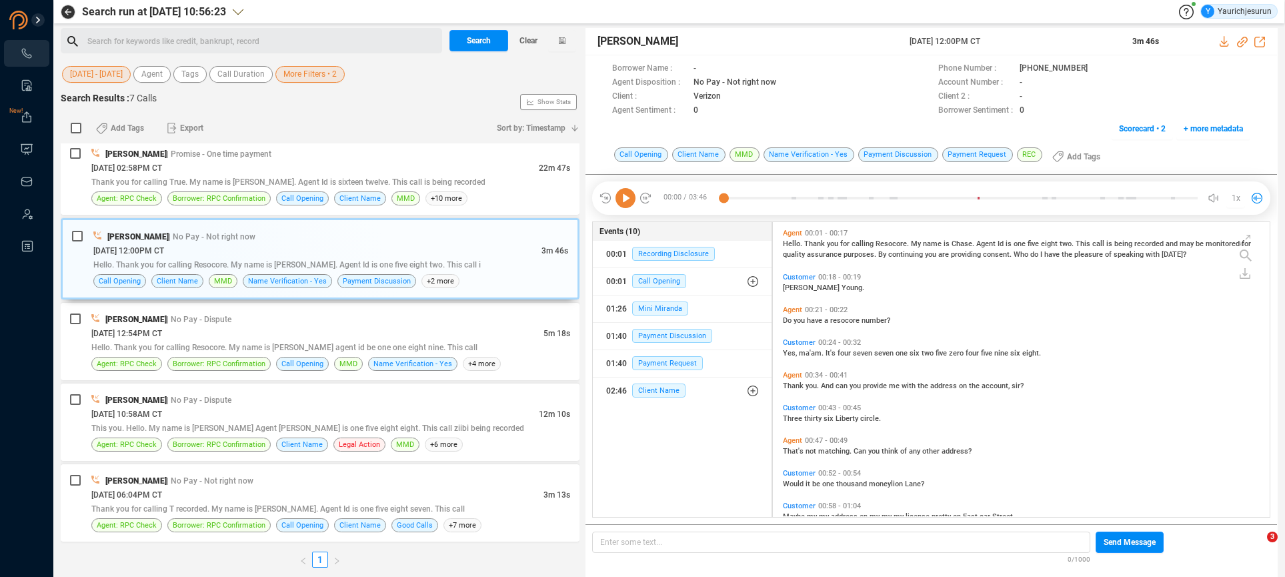
click at [1225, 41] on icon at bounding box center [1225, 41] width 11 height 11
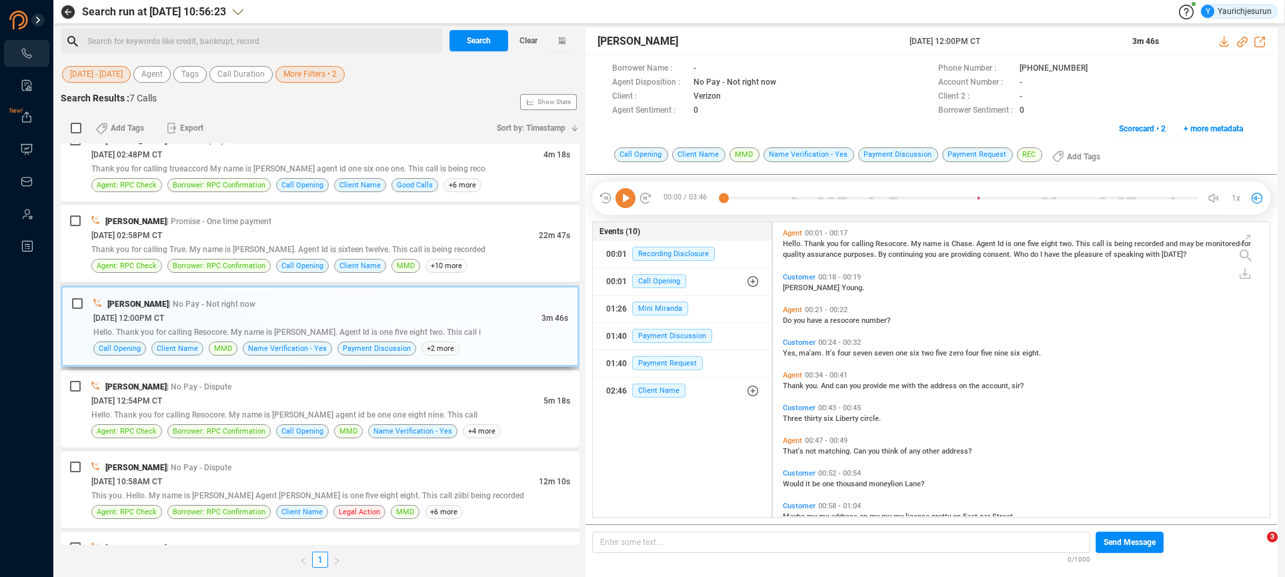
scroll to position [0, 0]
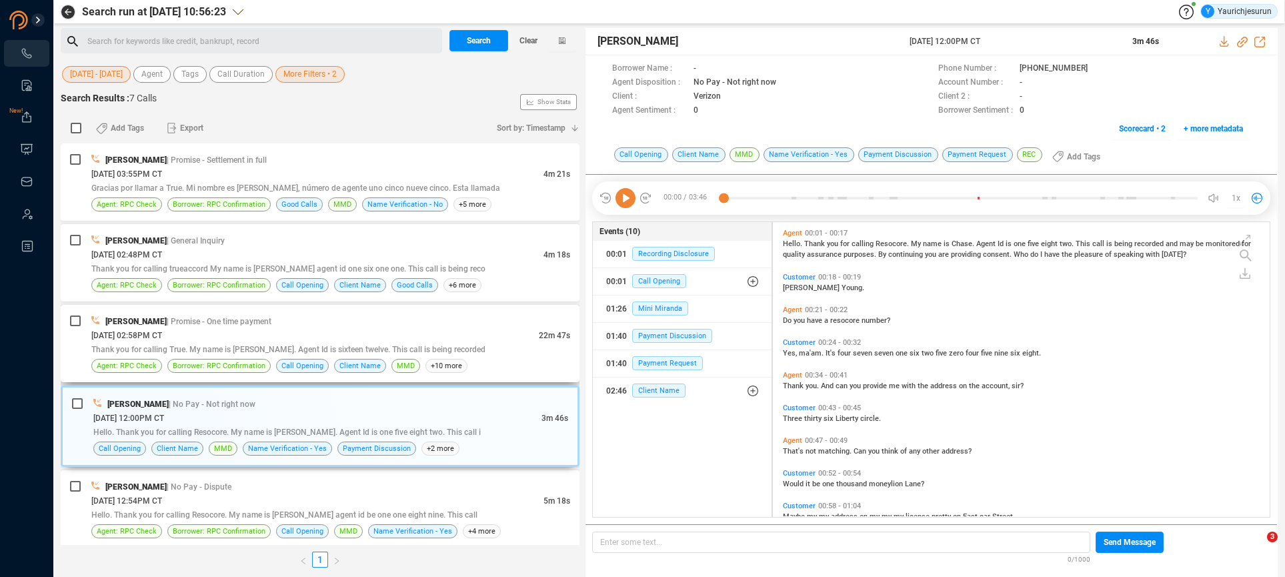
click at [456, 331] on div "[DATE] 02:58PM CT" at bounding box center [315, 335] width 448 height 14
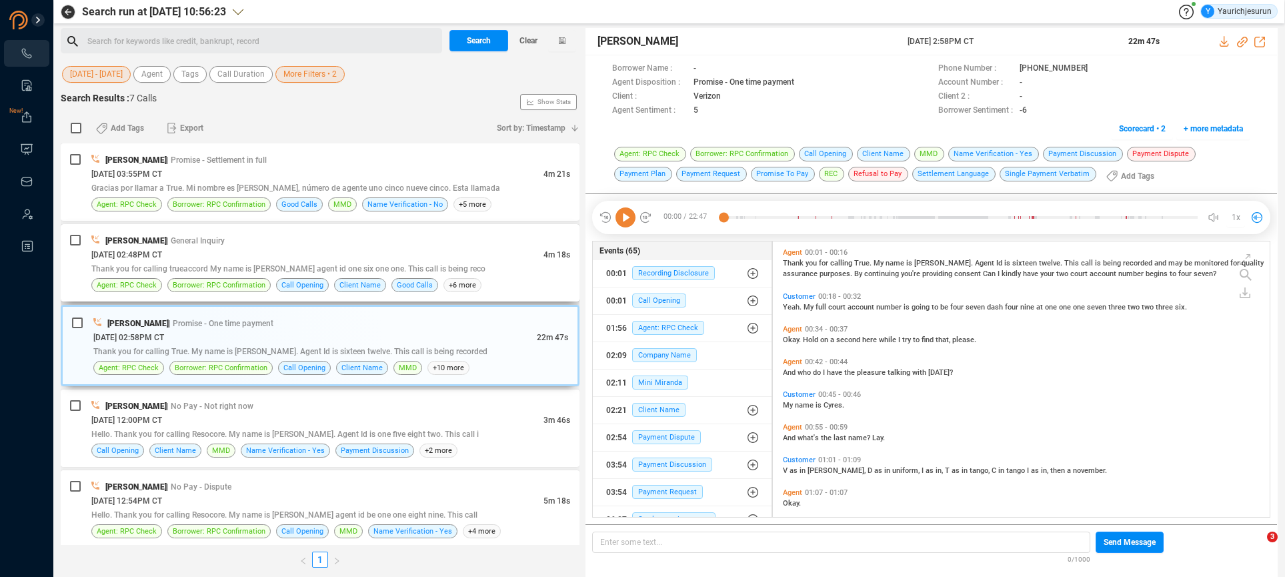
scroll to position [273, 490]
click at [462, 263] on div "Thank you for calling trueaccord My name is [PERSON_NAME] agent id one six one …" at bounding box center [330, 268] width 479 height 14
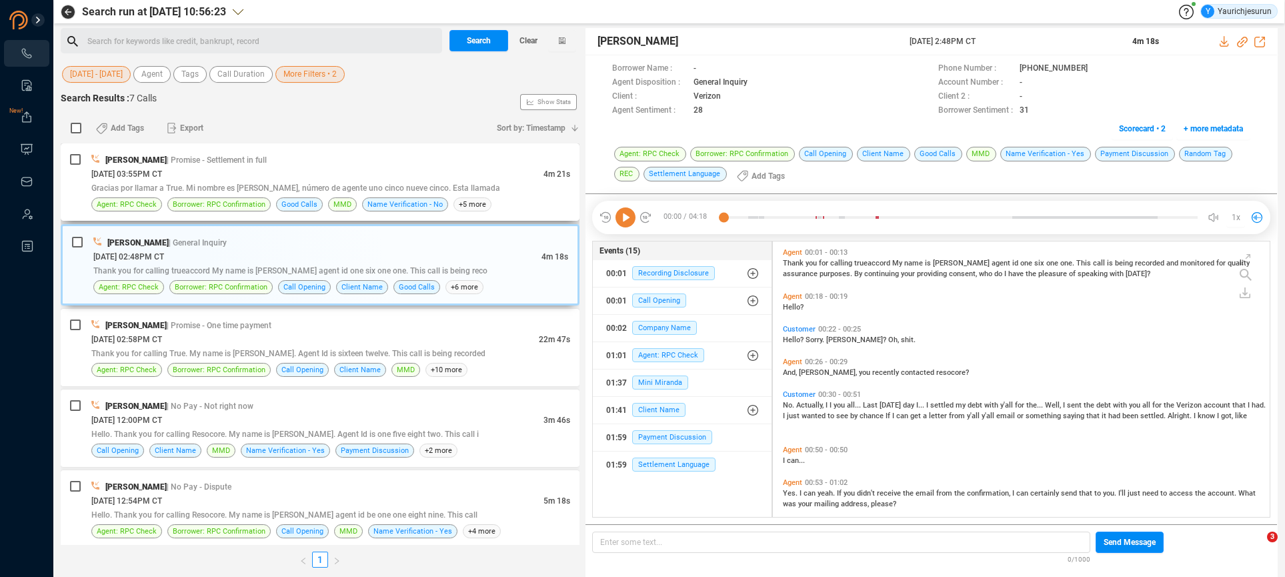
click at [460, 186] on div "Gracias por llamar a True. Mi nombre es [PERSON_NAME], número de agente uno cin…" at bounding box center [330, 188] width 479 height 14
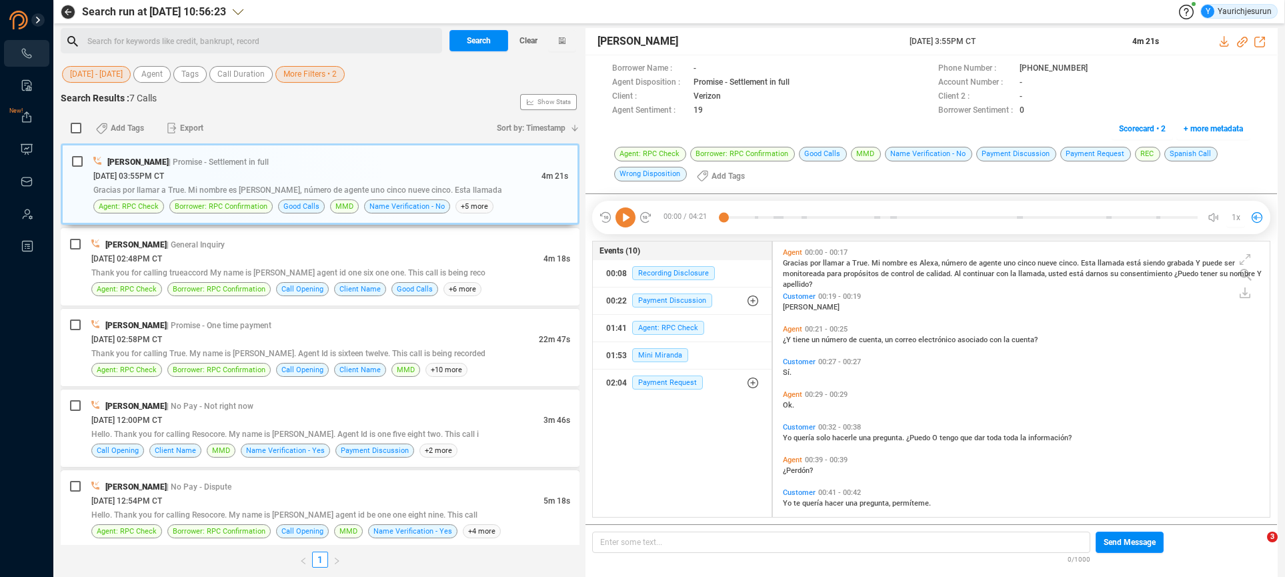
click at [467, 471] on div "[PERSON_NAME] | No Pay - Dispute [DATE] 12:54PM CT 5m 18s Hello. Thank you for …" at bounding box center [320, 508] width 519 height 77
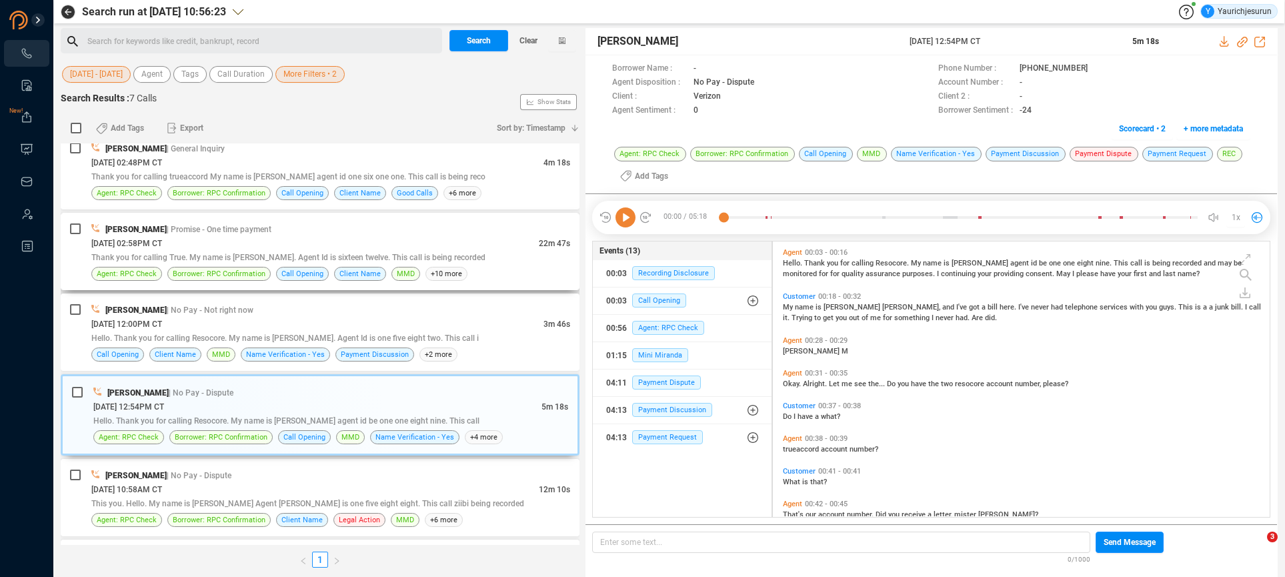
scroll to position [0, 0]
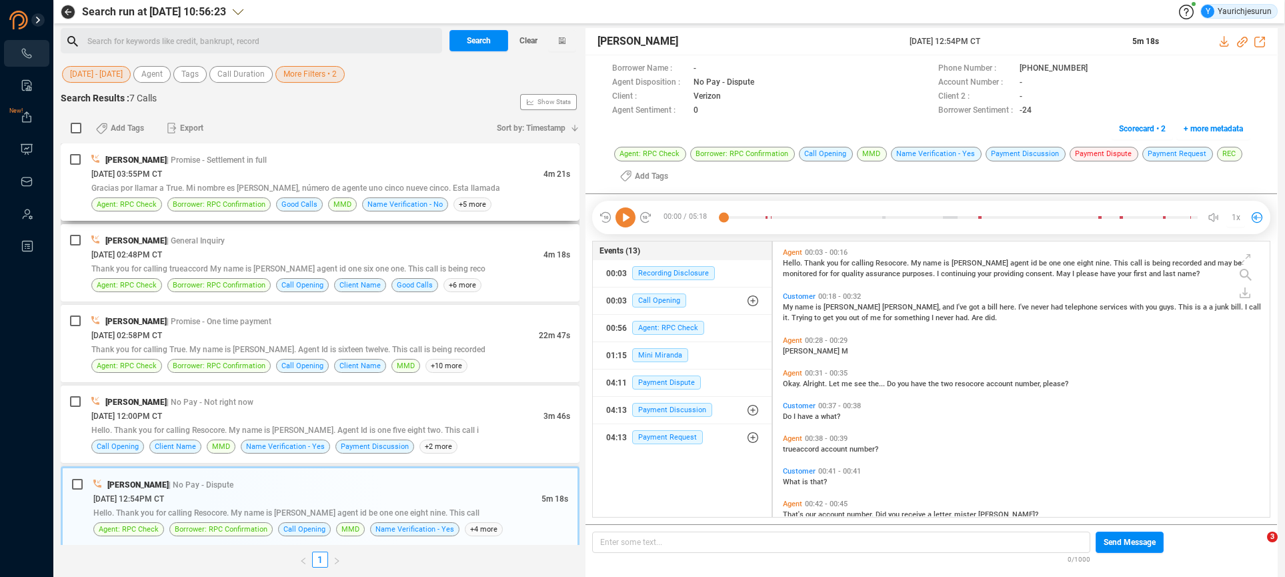
click at [236, 149] on div "[PERSON_NAME] | Promise - Settlement in full [DATE] 03:55PM CT 4m 21s Gracias p…" at bounding box center [320, 181] width 519 height 77
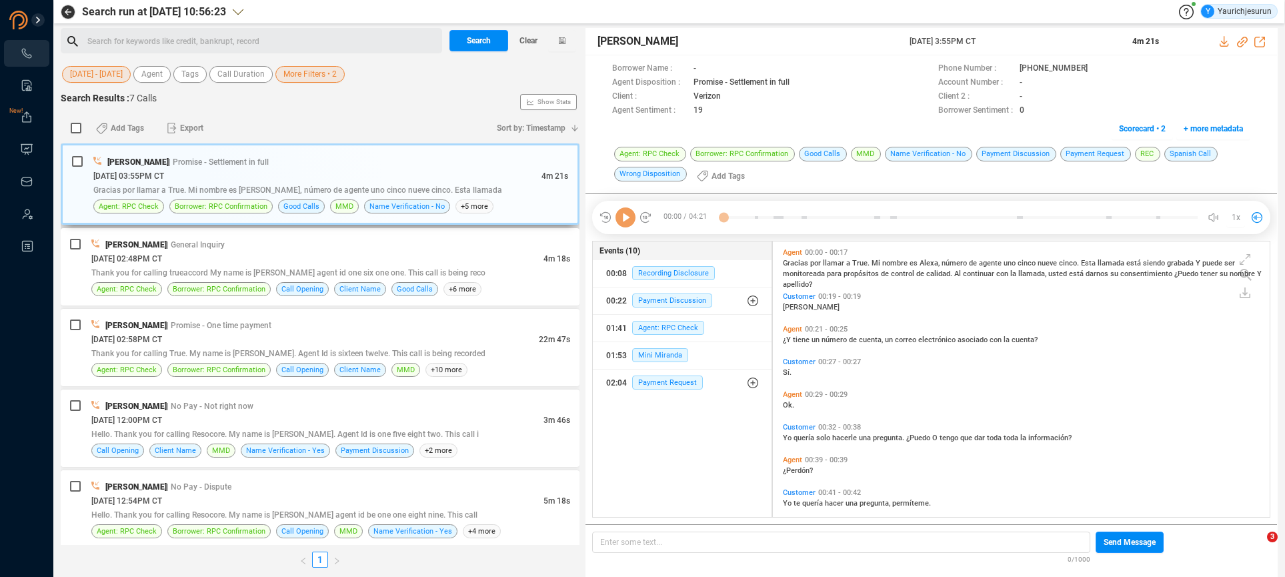
scroll to position [273, 490]
click at [1226, 43] on icon at bounding box center [1225, 41] width 11 height 11
click at [409, 245] on div "[PERSON_NAME] | General Inquiry" at bounding box center [330, 244] width 479 height 14
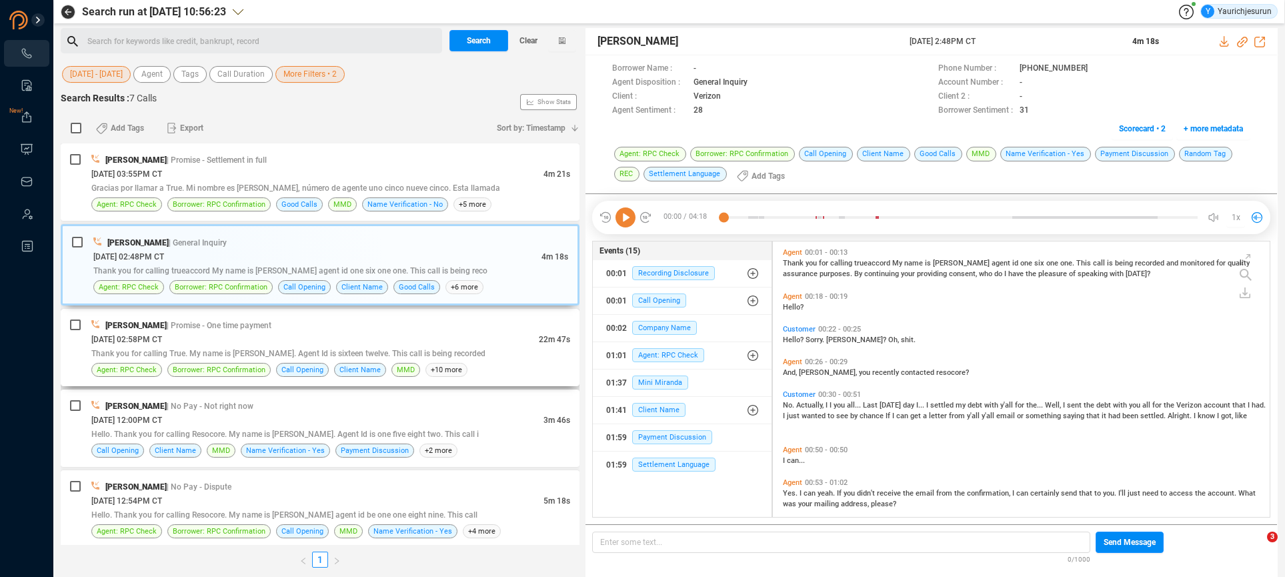
click at [401, 319] on div "[PERSON_NAME] | Promise - One time payment" at bounding box center [330, 325] width 479 height 14
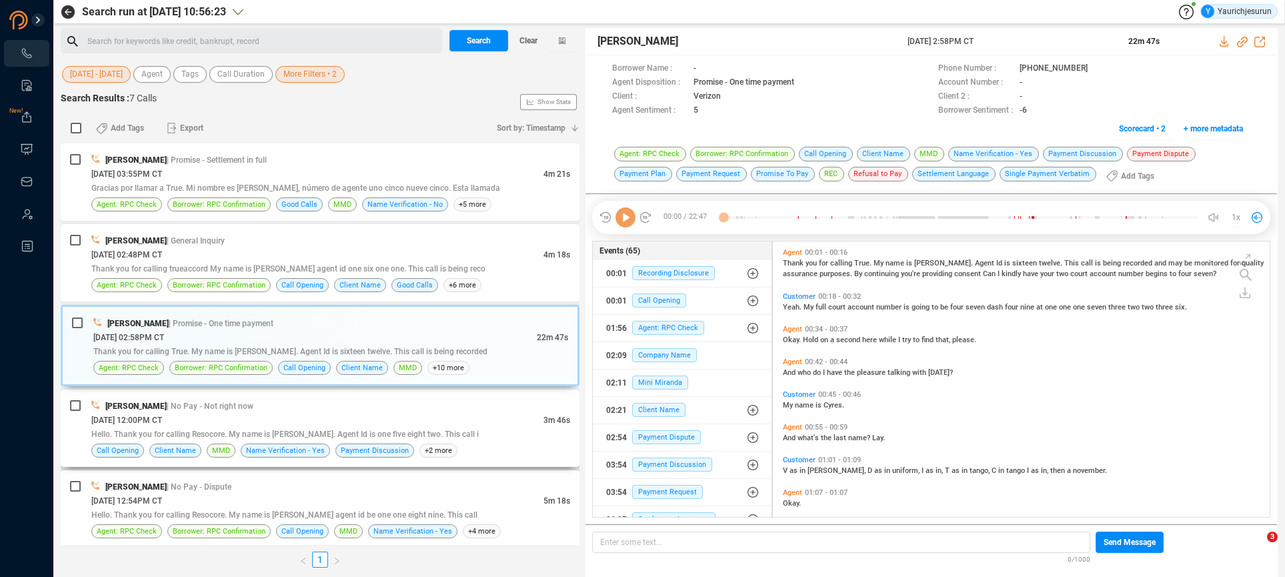
click at [405, 401] on div "[PERSON_NAME] | No Pay - Not right now" at bounding box center [330, 406] width 479 height 14
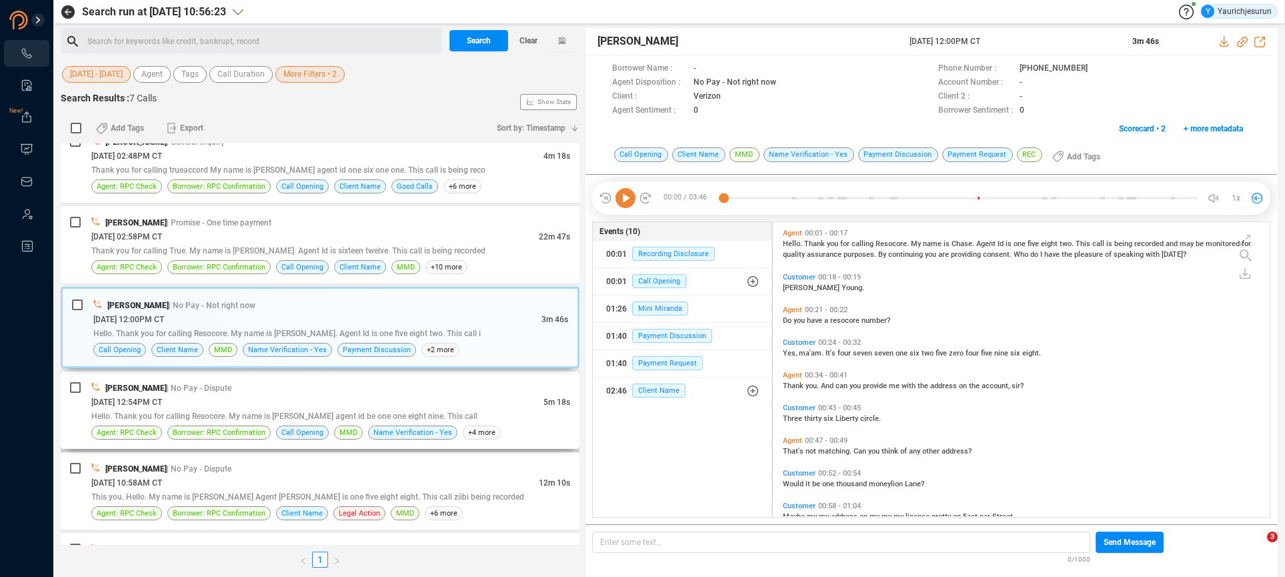
scroll to position [102, 0]
click at [420, 402] on div "[DATE] 12:54PM CT" at bounding box center [317, 398] width 452 height 14
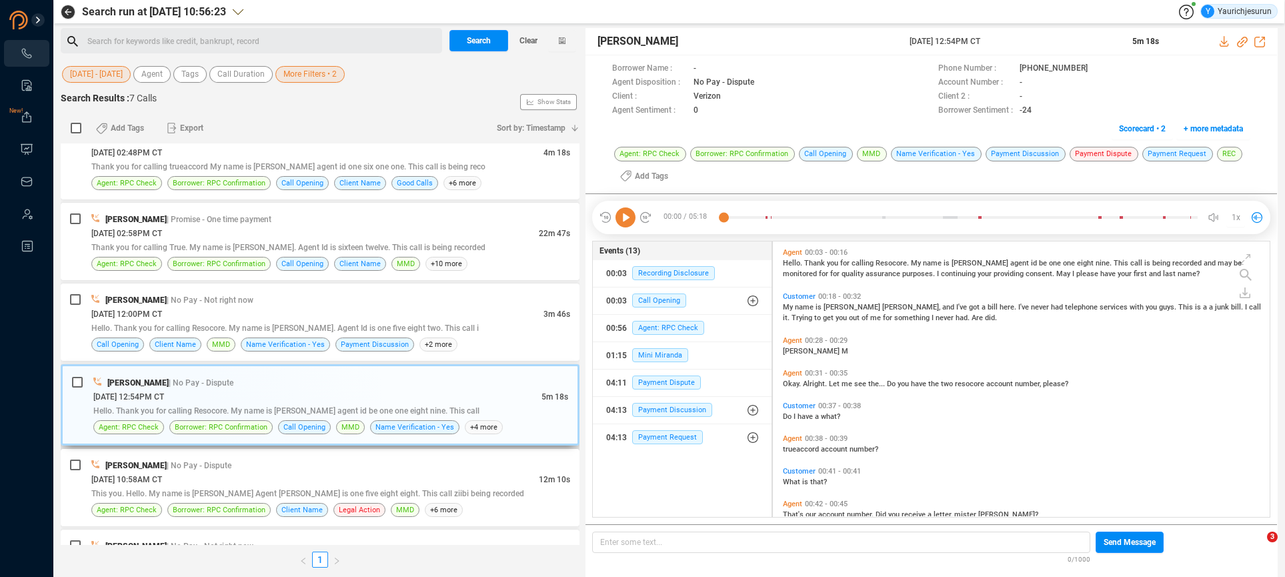
scroll to position [273, 490]
click at [419, 456] on div "[PERSON_NAME] | No Pay - Dispute [DATE] 10:58AM CT 12m 10s This you. Hello. My …" at bounding box center [320, 487] width 519 height 77
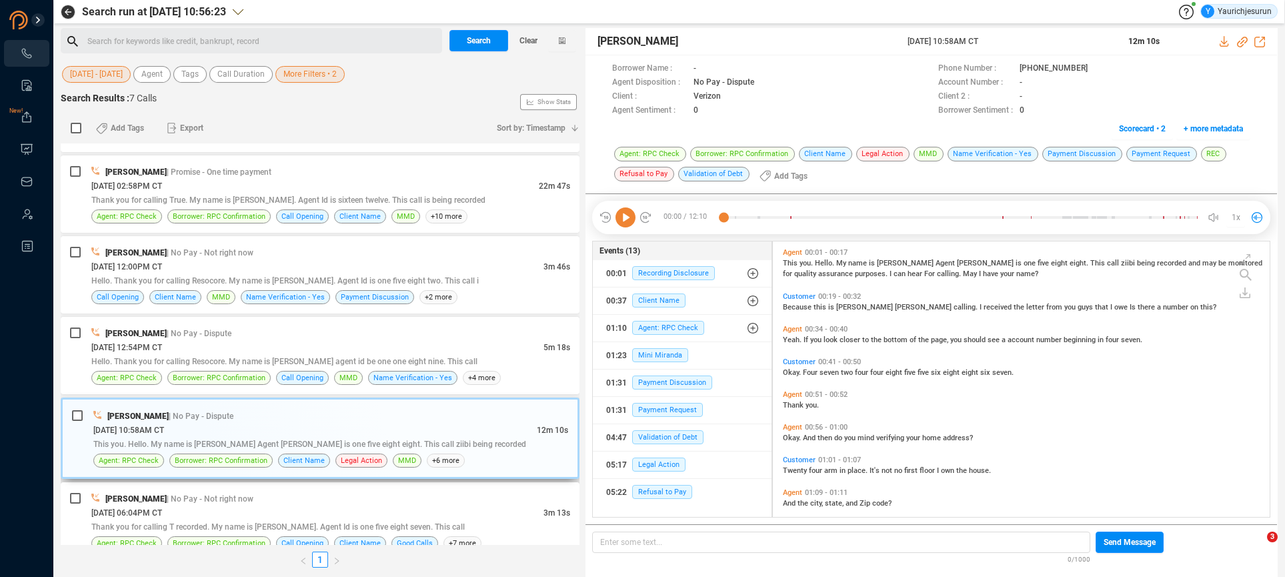
scroll to position [167, 0]
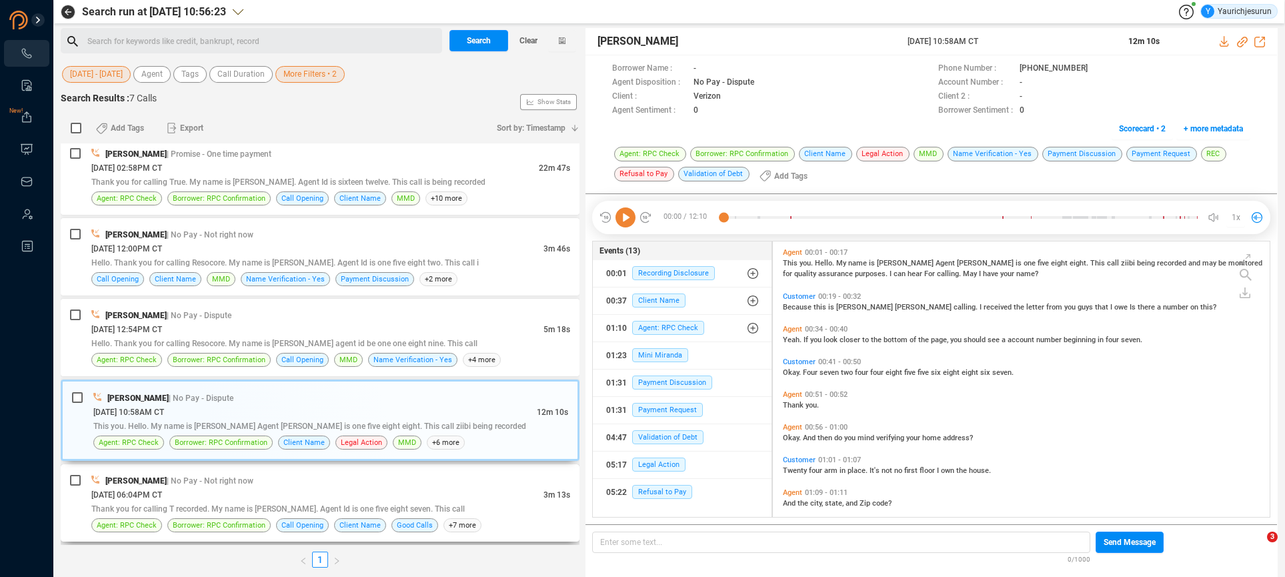
click at [416, 483] on div "[PERSON_NAME] | No Pay - Not right now" at bounding box center [330, 481] width 479 height 14
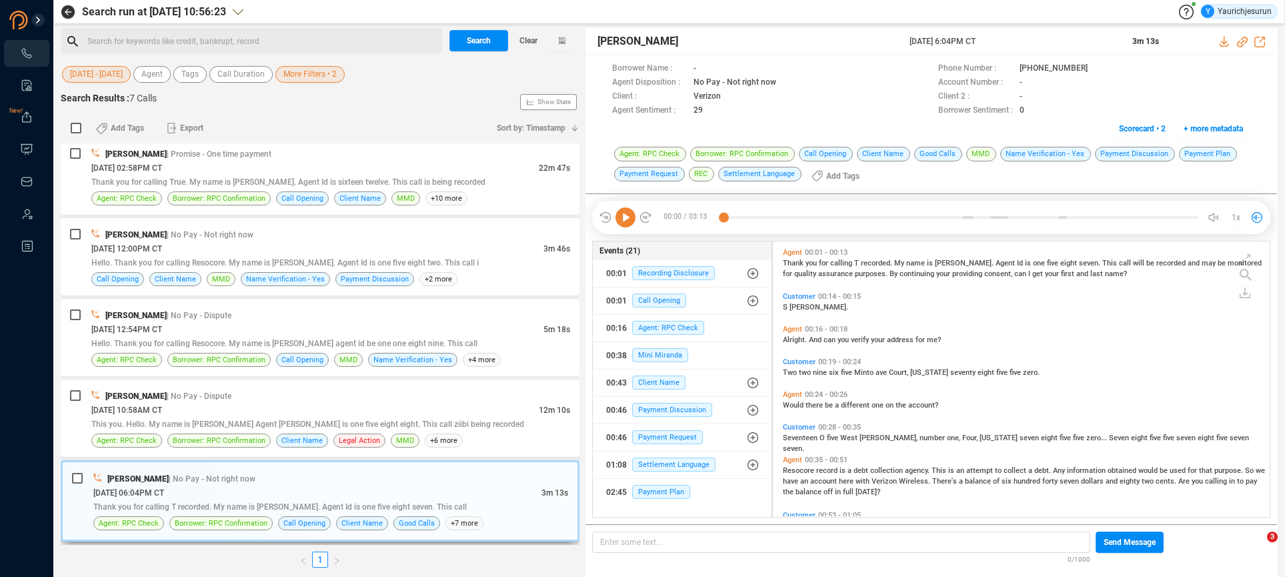
scroll to position [273, 490]
click at [309, 69] on span "More Filters • 2" at bounding box center [309, 74] width 53 height 17
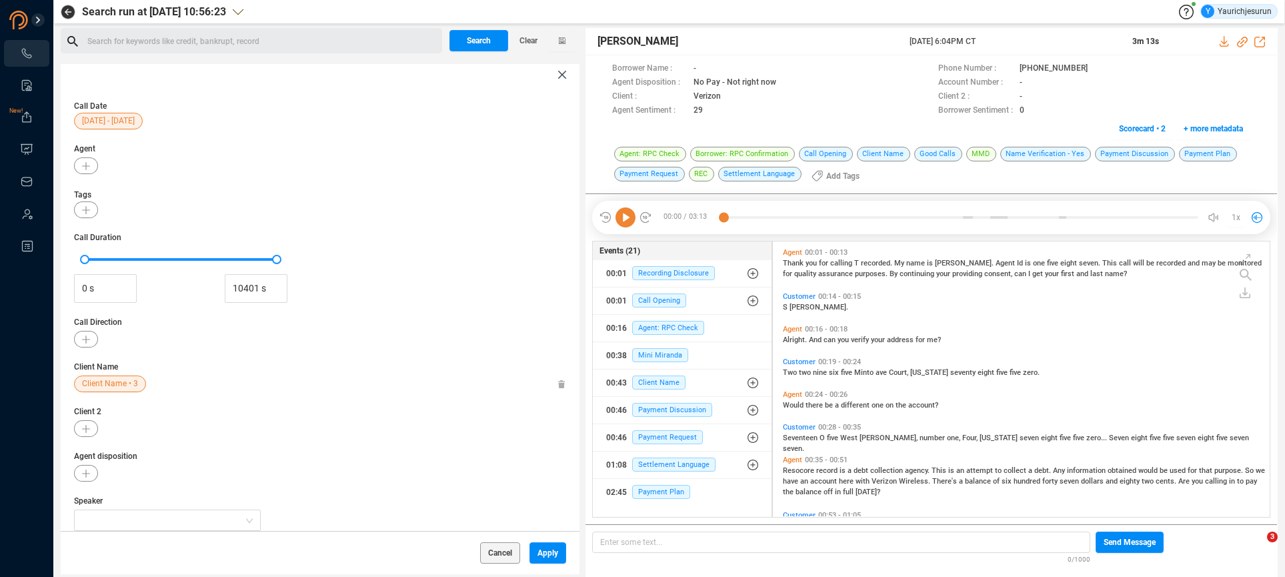
scroll to position [165, 0]
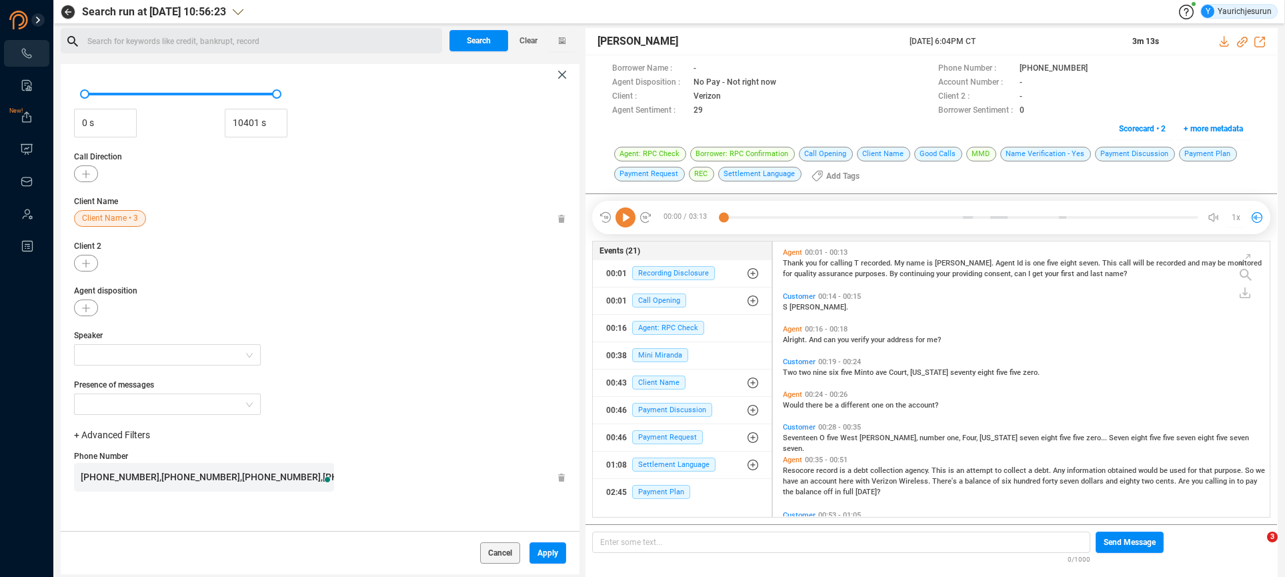
click at [211, 482] on span "[PHONE_NUMBER],[PHONE_NUMBER],[PHONE_NUMBER],[PHONE_NUMBER],[PHONE_NUMBER],[PHO…" at bounding box center [403, 477] width 644 height 11
click at [106, 219] on span "Client Name • 3" at bounding box center [110, 218] width 56 height 17
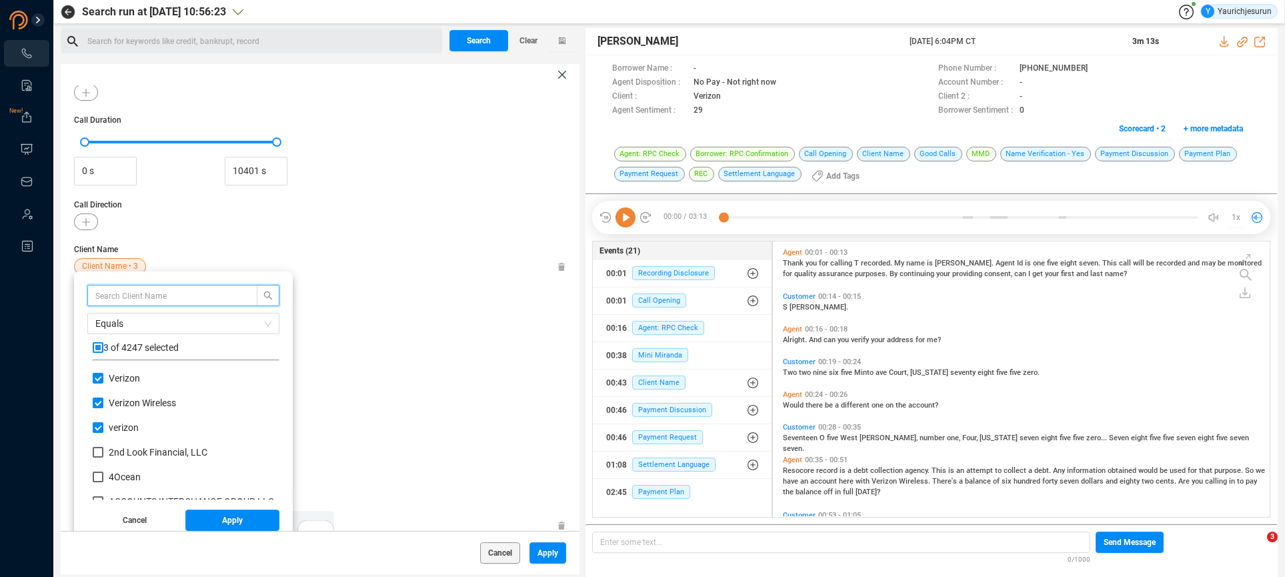
scroll to position [117, 0]
click at [168, 209] on span "Call Direction" at bounding box center [320, 205] width 492 height 12
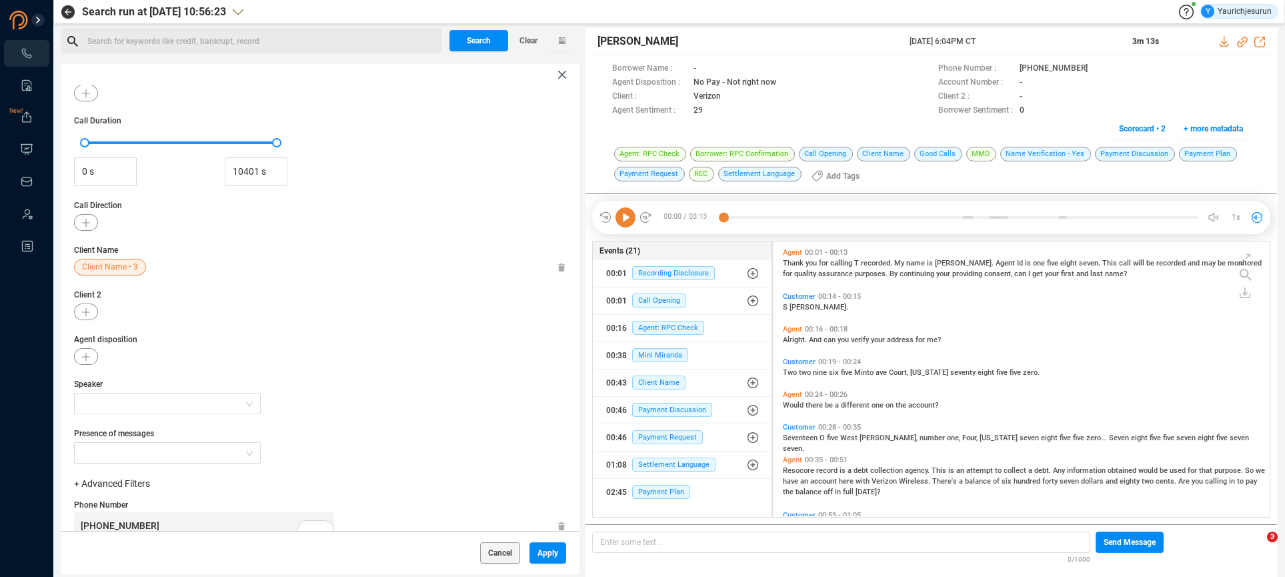
scroll to position [0, 0]
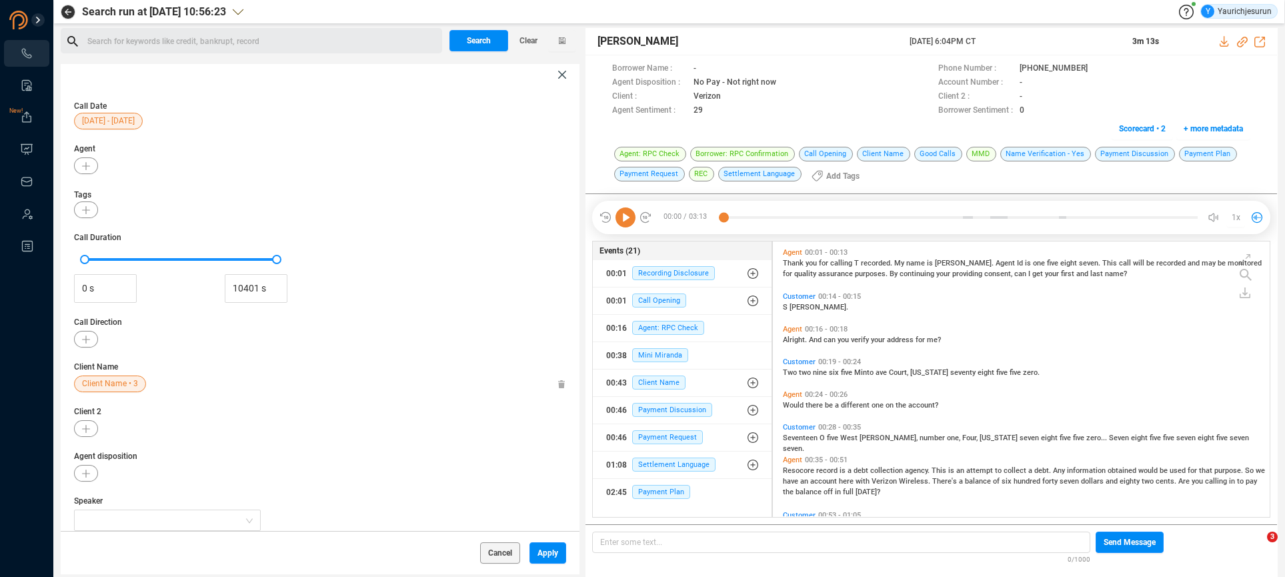
click at [94, 115] on span "[DATE] - [DATE]" at bounding box center [108, 121] width 53 height 17
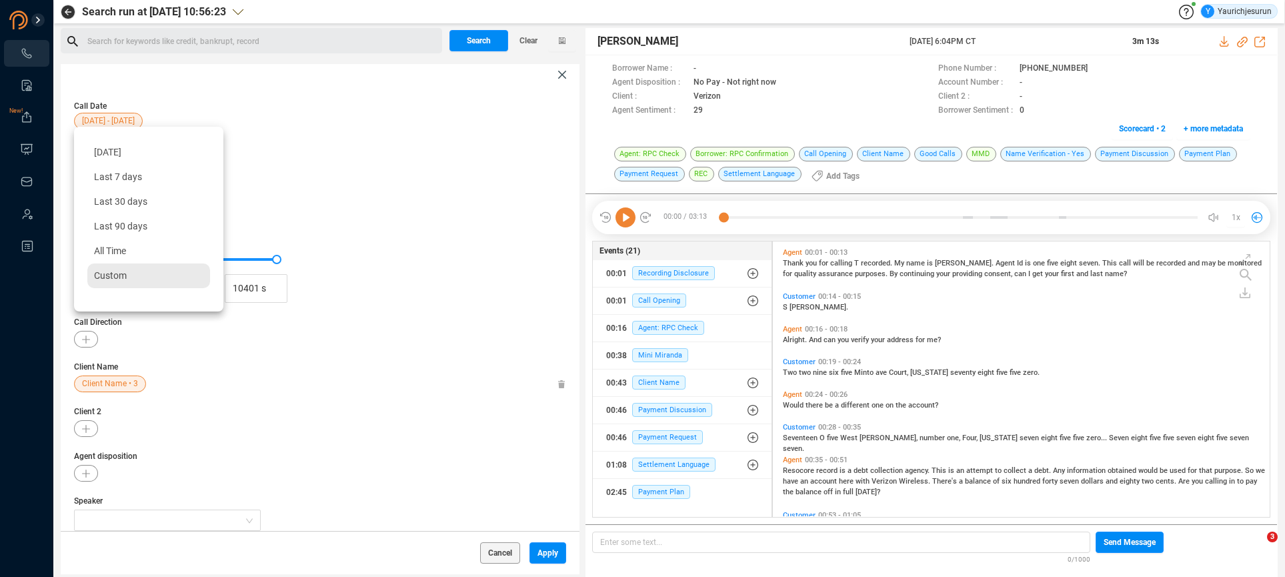
click at [129, 267] on div "Custom" at bounding box center [148, 275] width 123 height 25
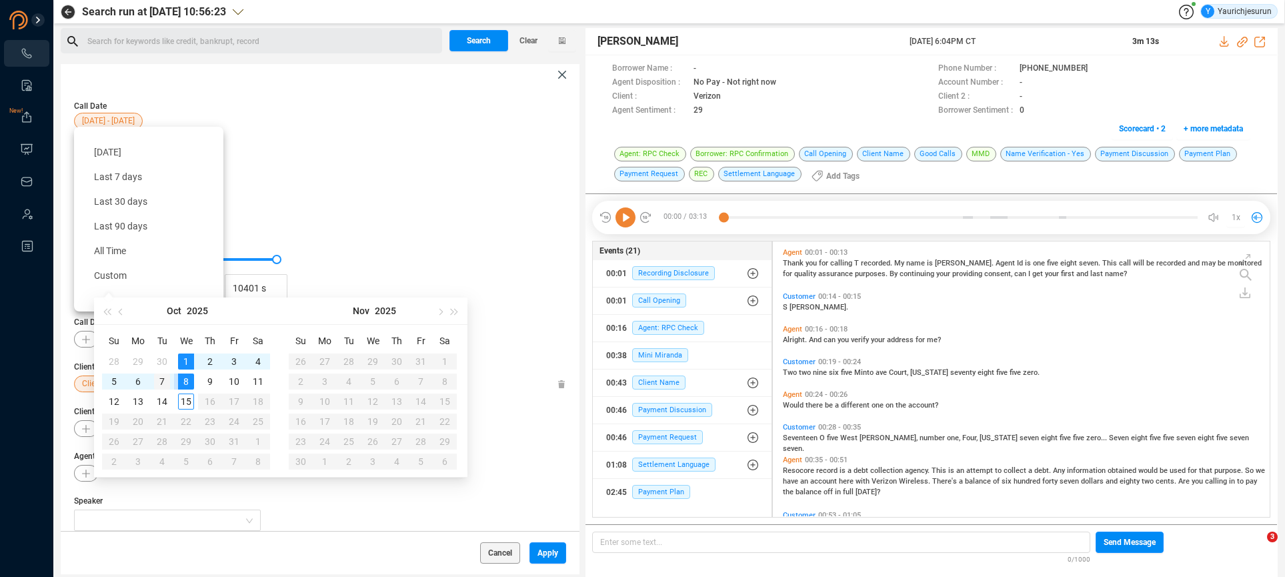
type input "[DATE]"
click at [165, 383] on div "7" at bounding box center [162, 381] width 16 height 16
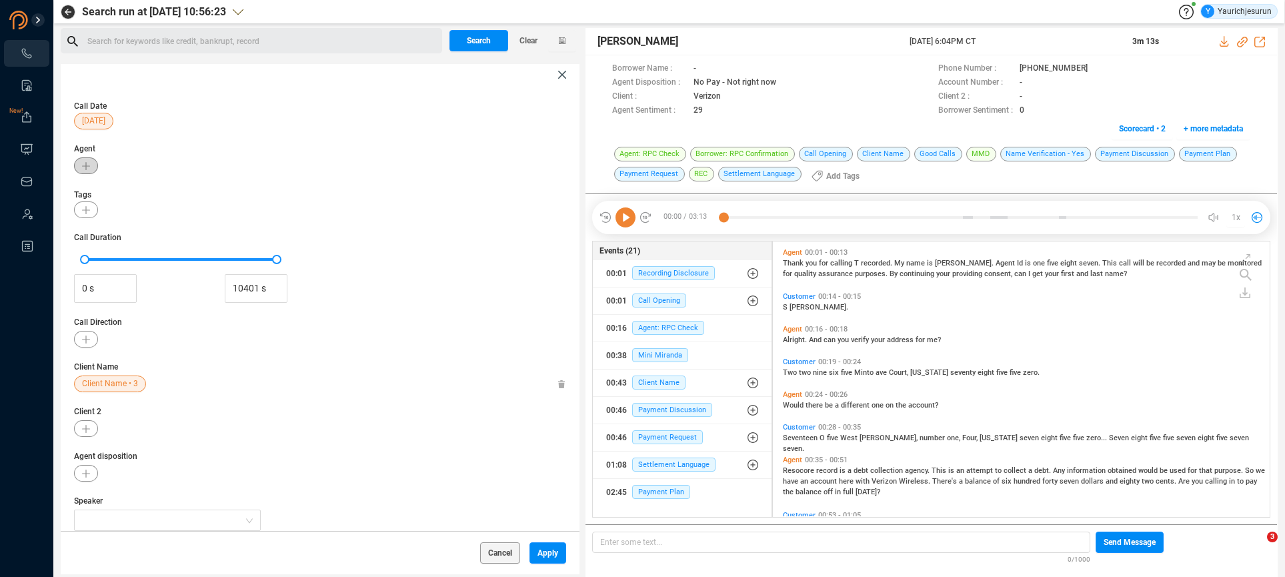
click at [86, 171] on button "button" at bounding box center [86, 165] width 24 height 17
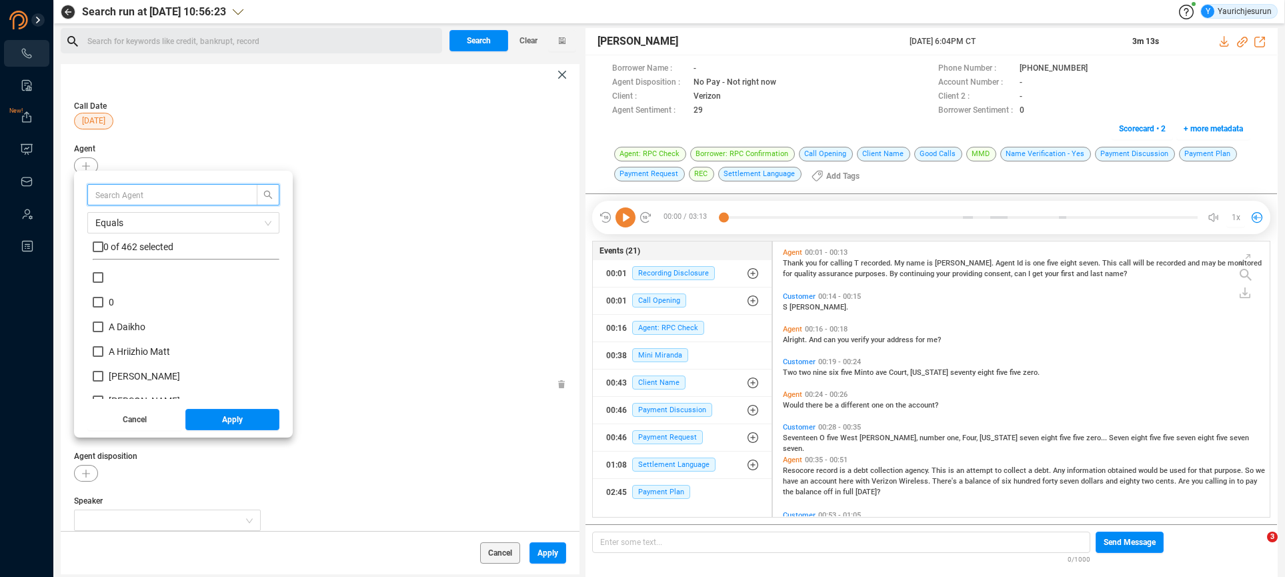
scroll to position [125, 180]
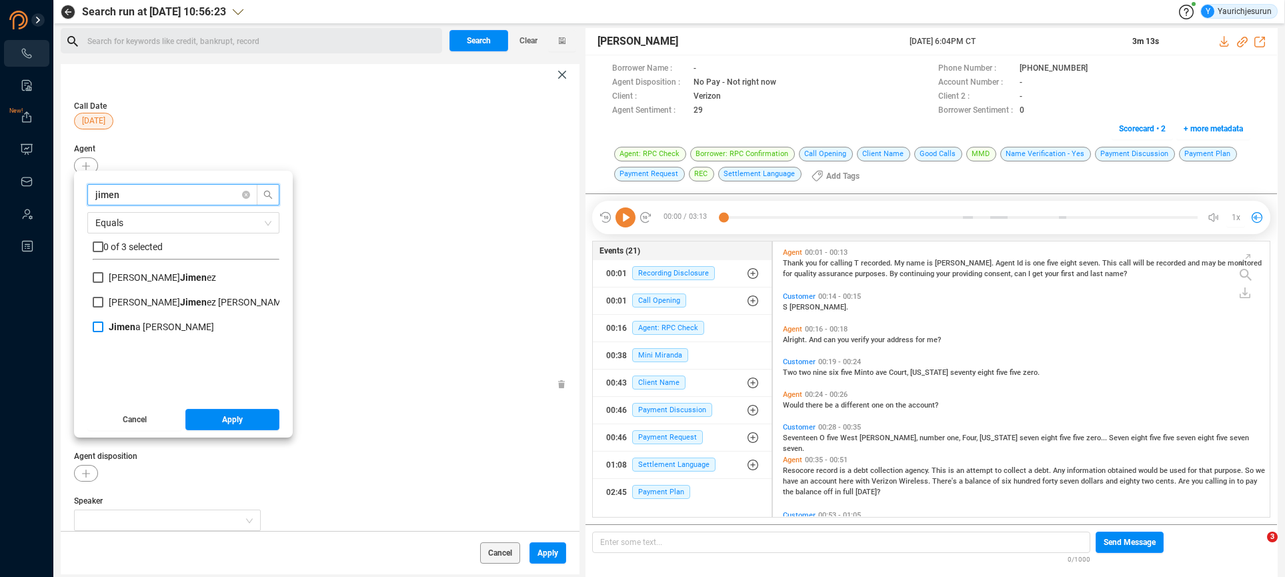
type input "jimen"
click at [131, 326] on b "Jimen" at bounding box center [122, 326] width 27 height 11
click at [103, 326] on input "[PERSON_NAME] [PERSON_NAME]" at bounding box center [98, 326] width 11 height 11
checkbox input "true"
click at [205, 420] on button "Apply" at bounding box center [232, 419] width 95 height 21
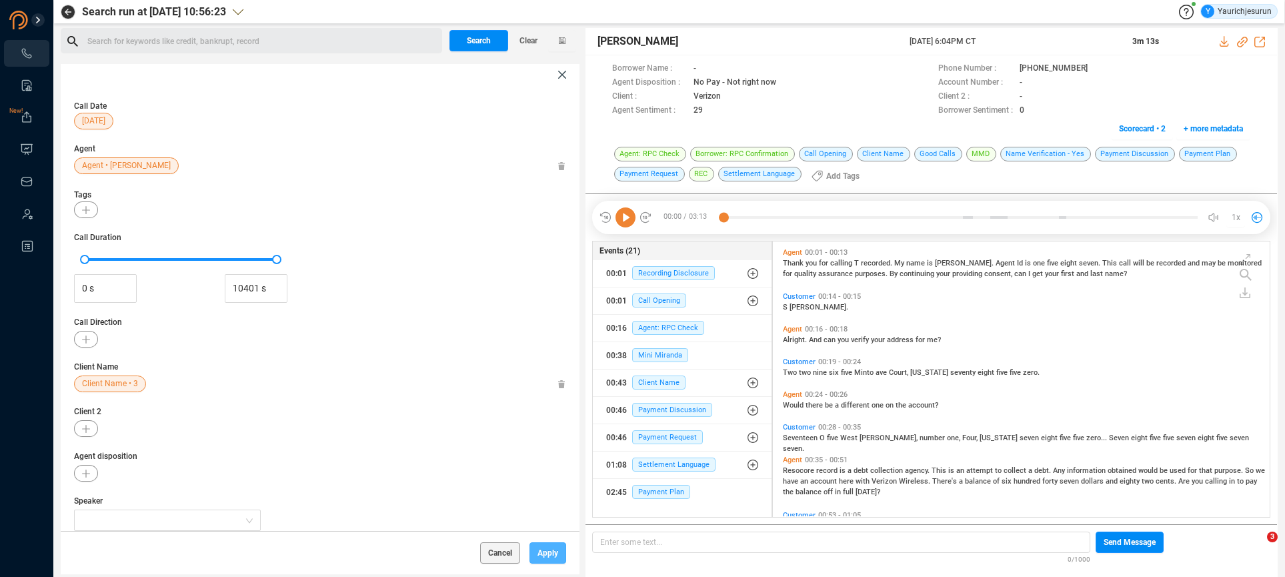
click at [542, 554] on span "Apply" at bounding box center [548, 552] width 21 height 21
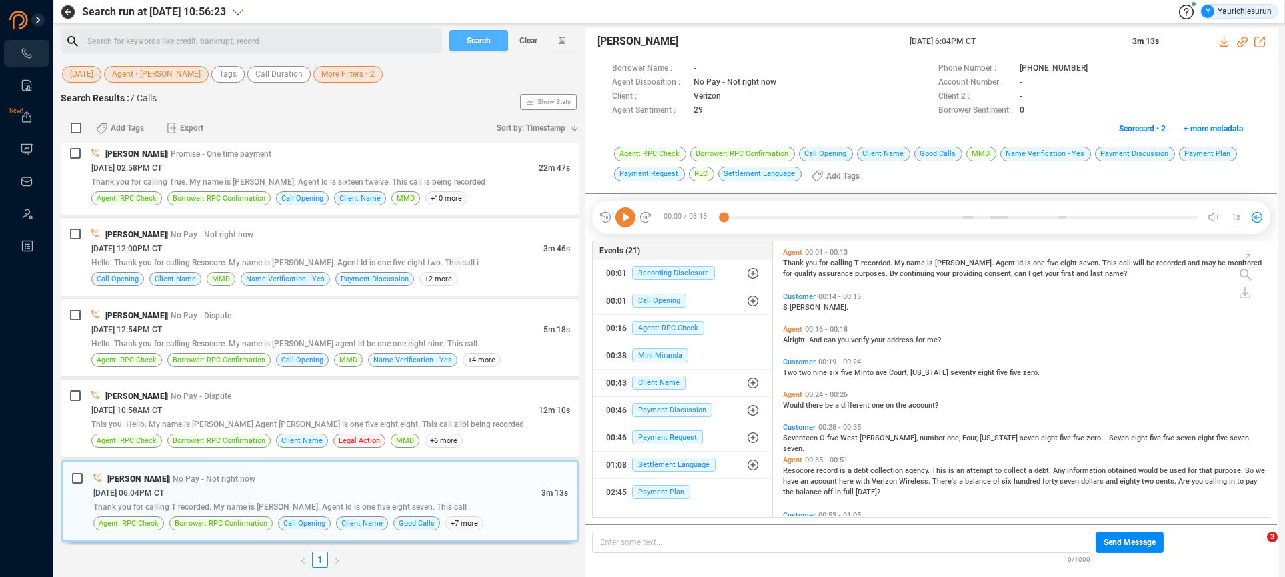
click at [491, 34] on span "Search" at bounding box center [479, 40] width 24 height 21
click at [492, 34] on div "Search Clear" at bounding box center [512, 40] width 133 height 25
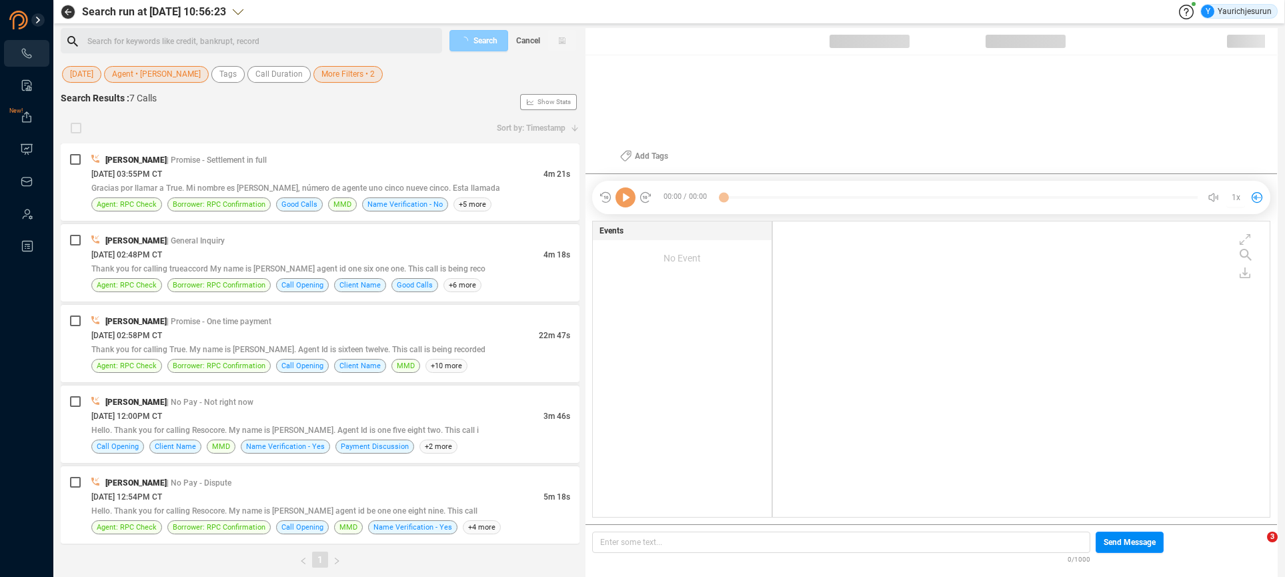
scroll to position [293, 490]
checkbox input "true"
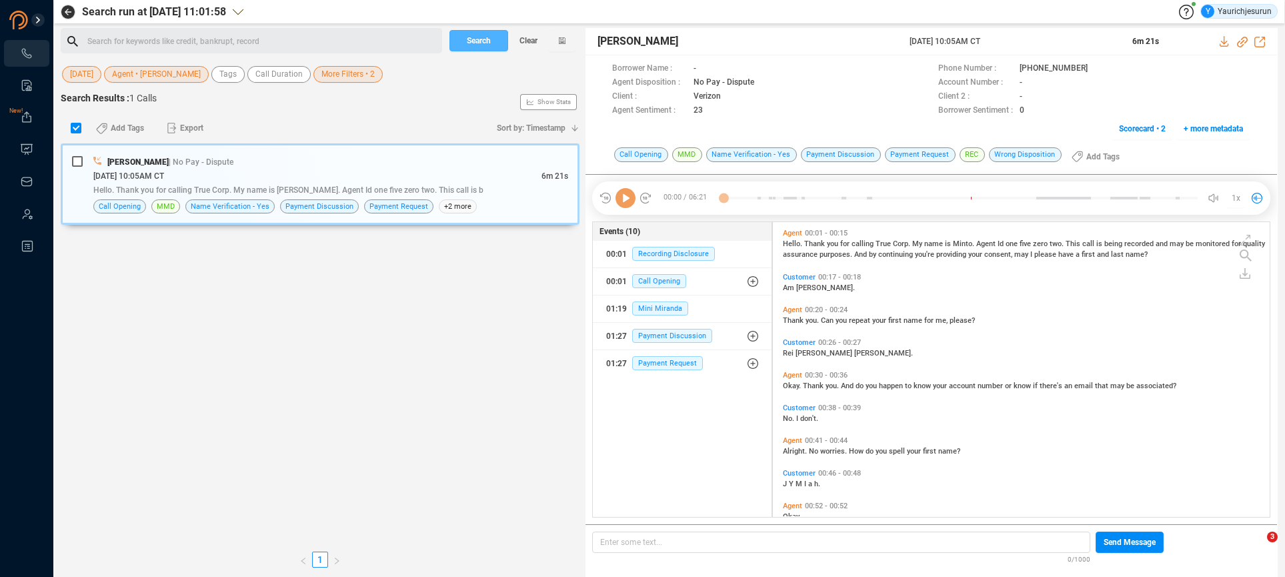
scroll to position [292, 490]
click at [470, 183] on div "Hello. Thank you for calling True Corp. My name is [PERSON_NAME]. Agent Id one …" at bounding box center [330, 190] width 475 height 14
click at [1223, 41] on icon at bounding box center [1224, 41] width 9 height 11
